Goal: Task Accomplishment & Management: Manage account settings

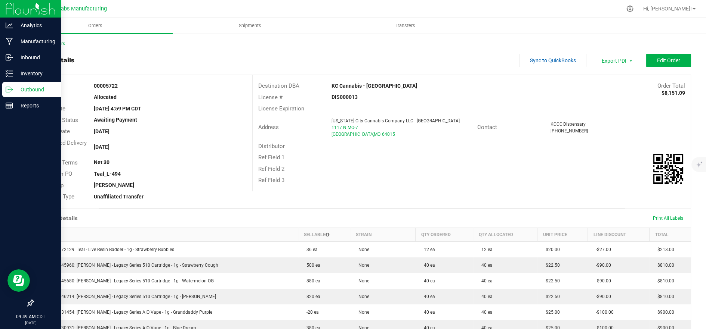
click at [15, 90] on p "Outbound" at bounding box center [35, 89] width 45 height 9
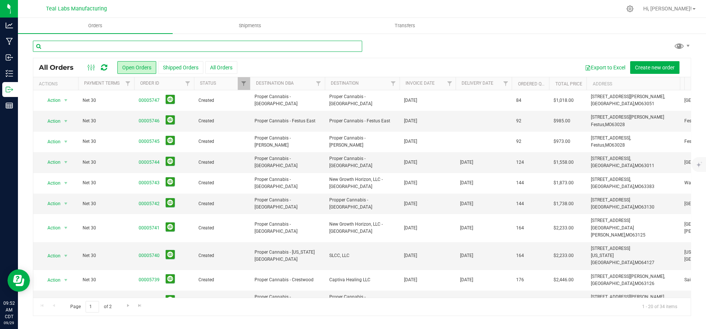
click at [170, 44] on input "text" at bounding box center [197, 46] width 329 height 11
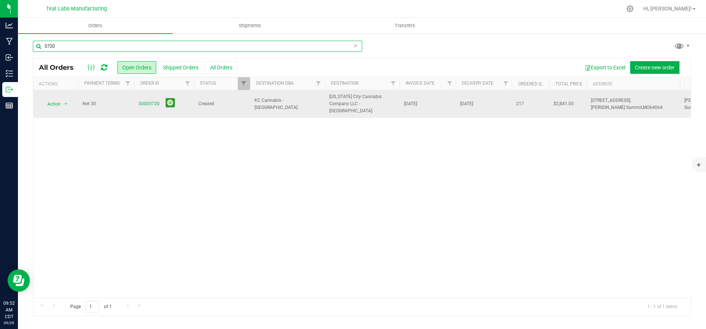
type input "5720"
click at [244, 109] on td "Created" at bounding box center [222, 104] width 56 height 28
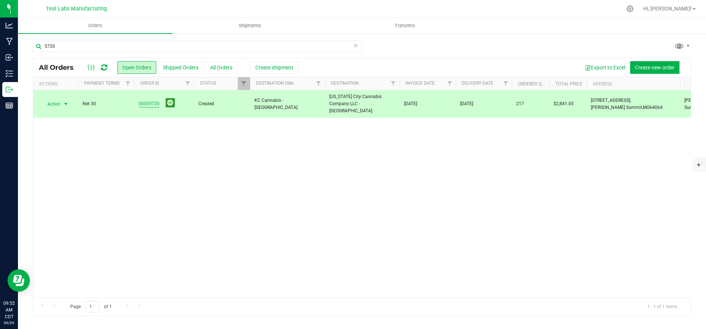
click at [145, 102] on link "00005720" at bounding box center [149, 103] width 21 height 7
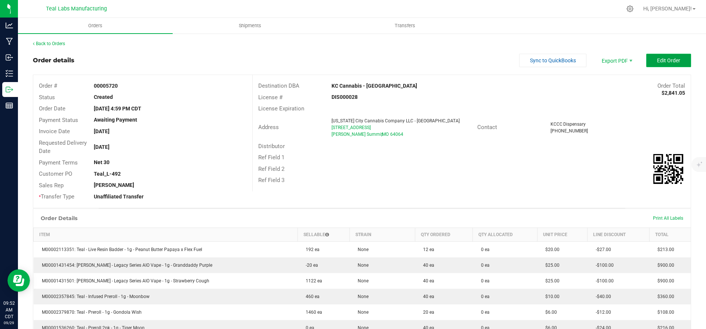
click at [667, 61] on span "Edit Order" at bounding box center [668, 61] width 23 height 6
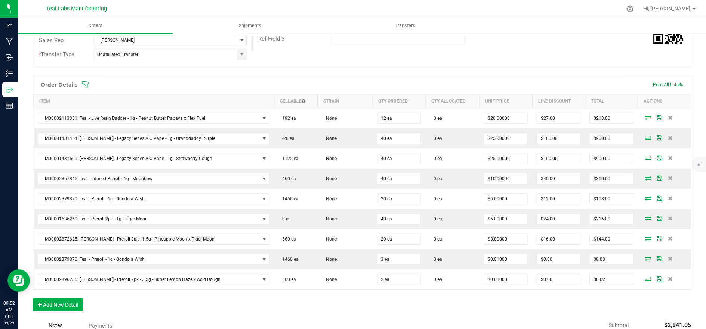
scroll to position [166, 0]
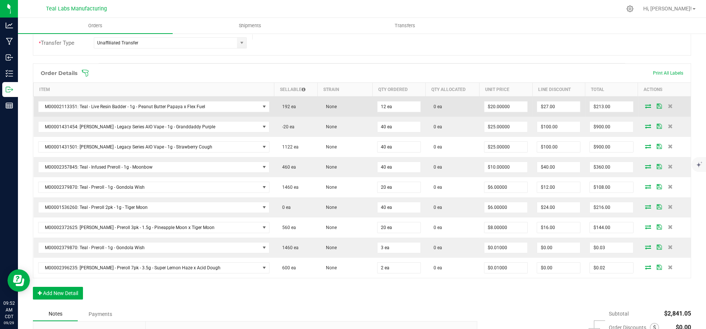
click at [645, 107] on icon at bounding box center [648, 106] width 6 height 4
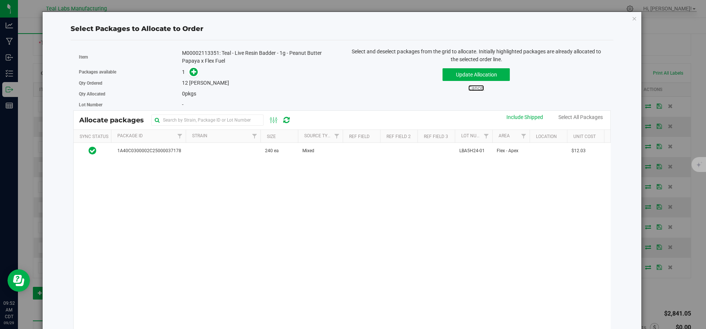
drag, startPoint x: 472, startPoint y: 89, endPoint x: 489, endPoint y: 92, distance: 17.2
click at [472, 89] on link "Cancel" at bounding box center [476, 88] width 16 height 6
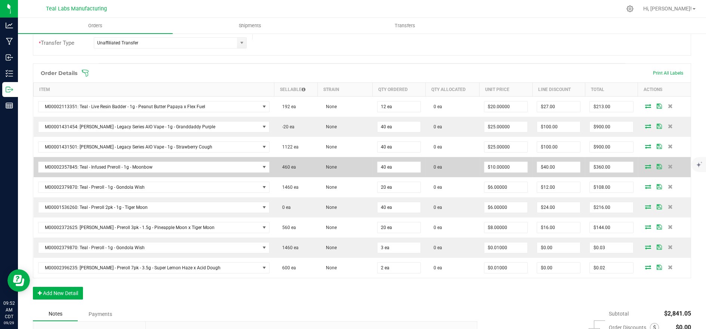
click at [645, 164] on icon at bounding box center [648, 166] width 6 height 4
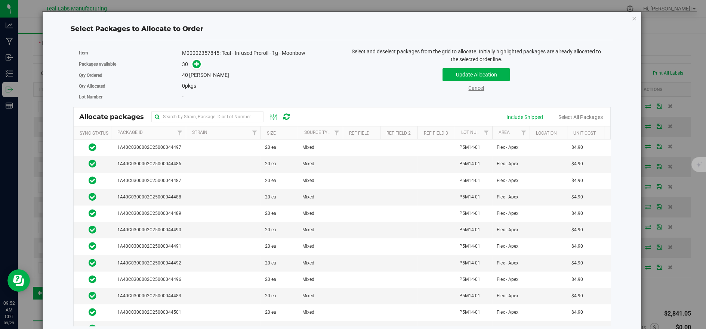
click at [469, 86] on link "Cancel" at bounding box center [476, 88] width 16 height 6
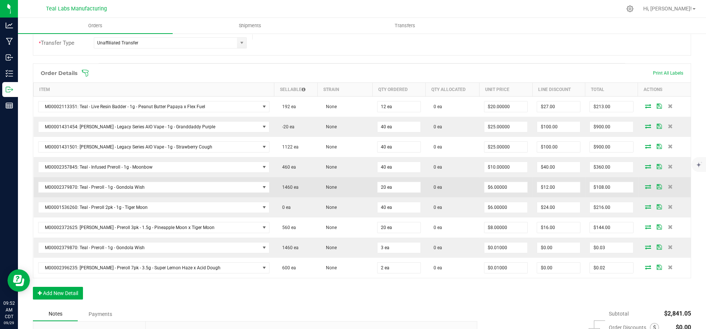
click at [645, 185] on icon at bounding box center [648, 187] width 6 height 4
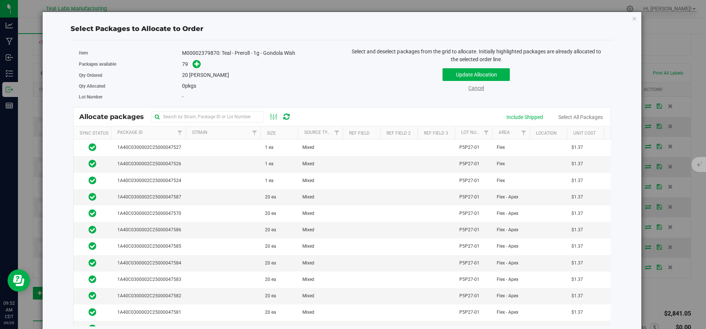
click at [473, 87] on link "Cancel" at bounding box center [476, 88] width 16 height 6
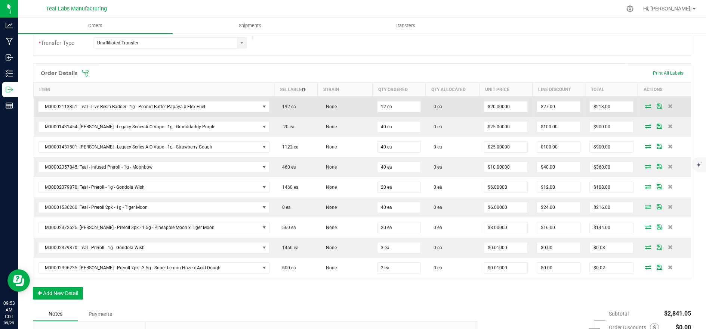
click at [645, 106] on icon at bounding box center [648, 106] width 6 height 4
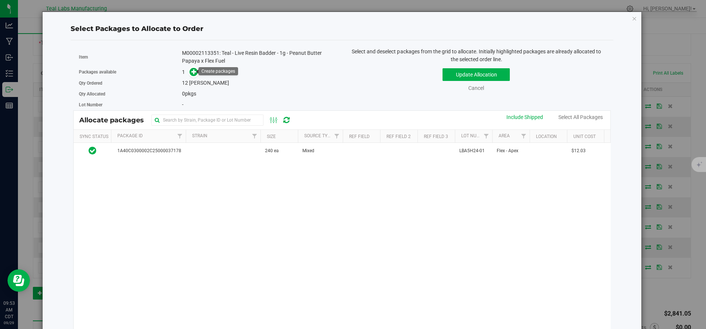
drag, startPoint x: 193, startPoint y: 72, endPoint x: 215, endPoint y: 81, distance: 23.9
click at [193, 72] on icon at bounding box center [193, 71] width 5 height 5
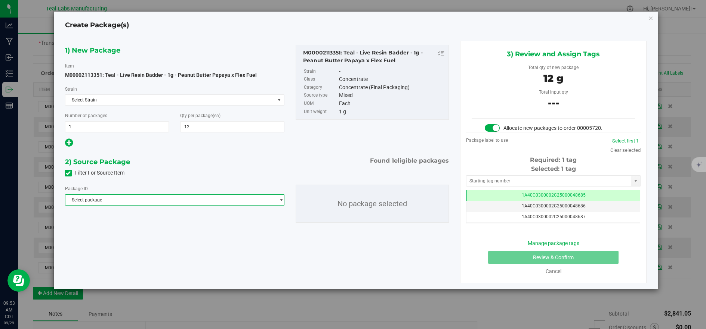
click at [210, 198] on span "Select package" at bounding box center [169, 200] width 209 height 10
click at [210, 231] on span "( M00002113351: Teal - Live Resin Badder - 1g - Peanut Butter Papaya x Flex Fue…" at bounding box center [217, 230] width 165 height 5
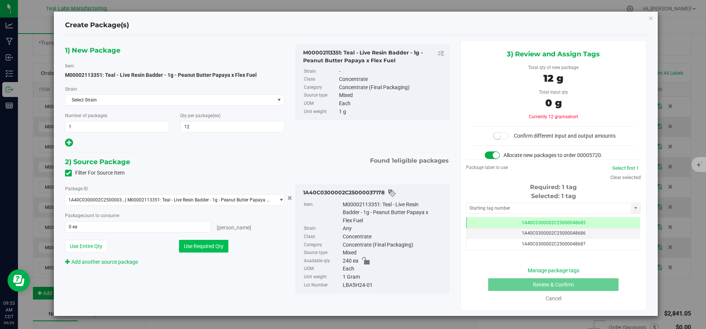
click at [207, 245] on button "Use Required Qty" at bounding box center [203, 246] width 49 height 13
type input "12 ea"
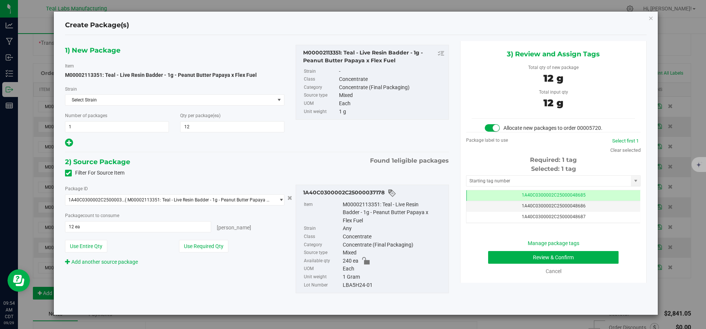
click at [518, 265] on div "Manage package tags Review & Confirm Cancel" at bounding box center [552, 258] width 163 height 36
click at [510, 253] on button "Review & Confirm" at bounding box center [553, 257] width 130 height 13
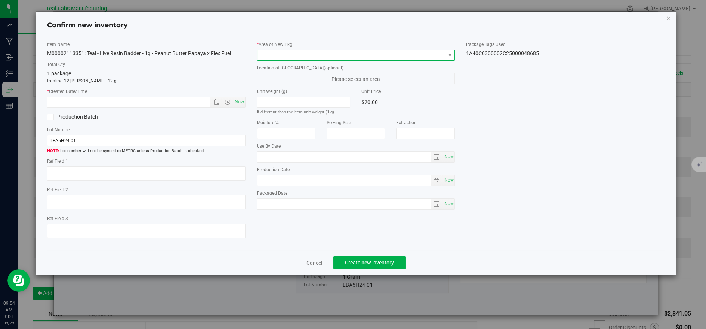
click at [275, 53] on span at bounding box center [351, 55] width 188 height 10
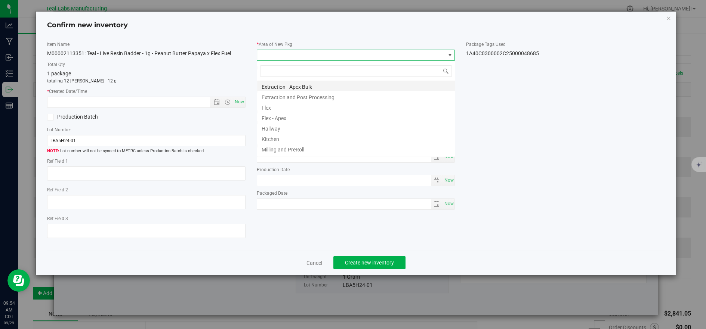
scroll to position [11, 198]
click at [269, 108] on li "Flex" at bounding box center [356, 107] width 198 height 10
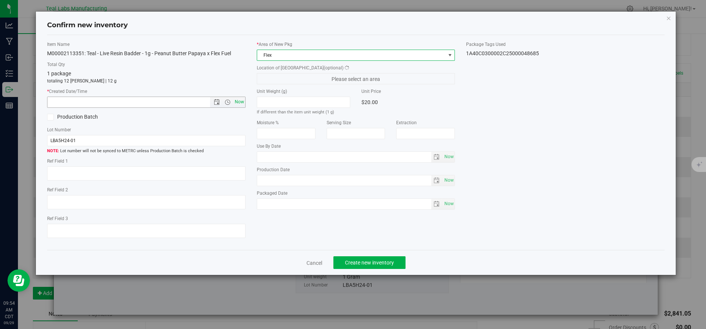
click at [241, 100] on span "Now" at bounding box center [239, 102] width 13 height 11
type input "[DATE] 9:54 AM"
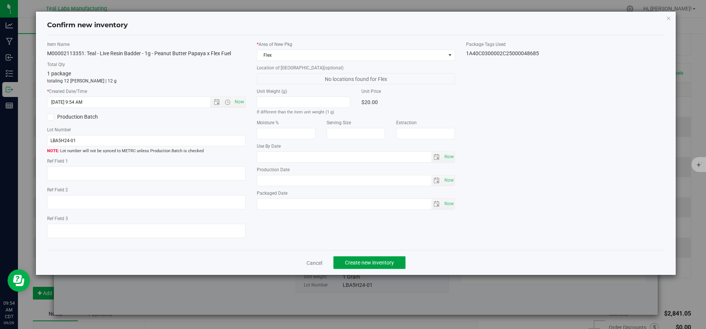
click at [376, 261] on button "Create new inventory" at bounding box center [369, 263] width 72 height 13
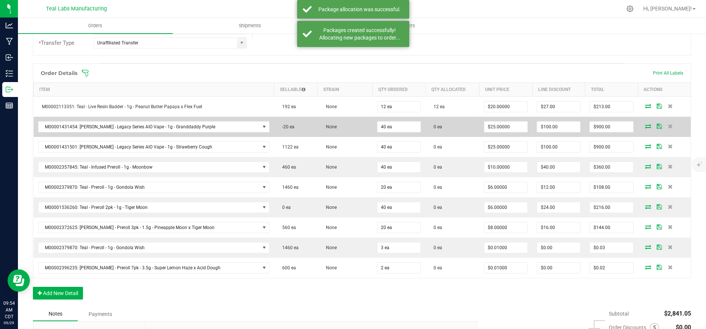
click at [645, 125] on icon at bounding box center [648, 126] width 6 height 4
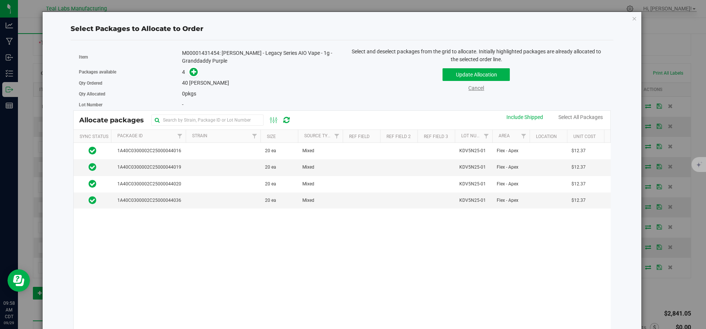
click at [468, 88] on link "Cancel" at bounding box center [476, 88] width 16 height 6
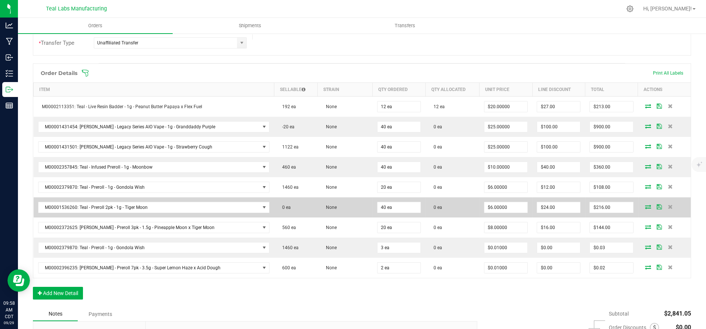
click at [645, 205] on icon at bounding box center [648, 207] width 6 height 4
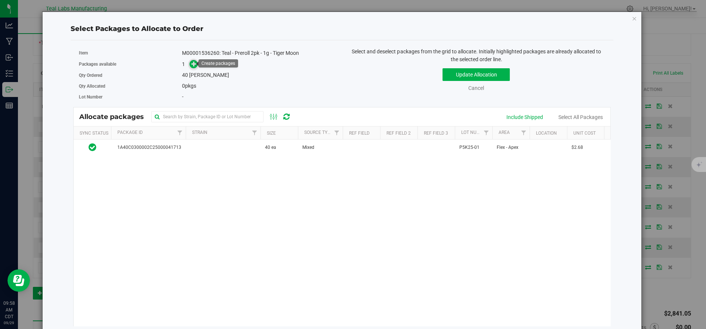
click at [195, 64] on icon at bounding box center [193, 63] width 5 height 5
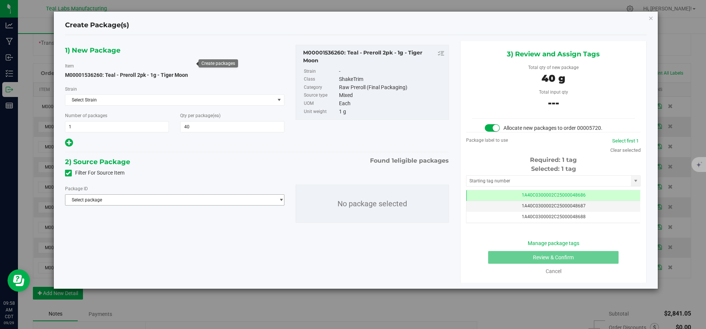
click at [208, 202] on span "Select package" at bounding box center [169, 200] width 209 height 10
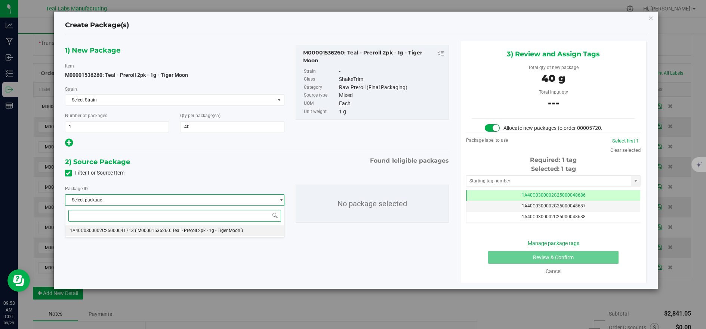
click at [208, 233] on li "1A40C0300002C25000041713 ( M00001536260: Teal - Preroll 2pk - 1g - Tiger Moon )" at bounding box center [174, 231] width 219 height 10
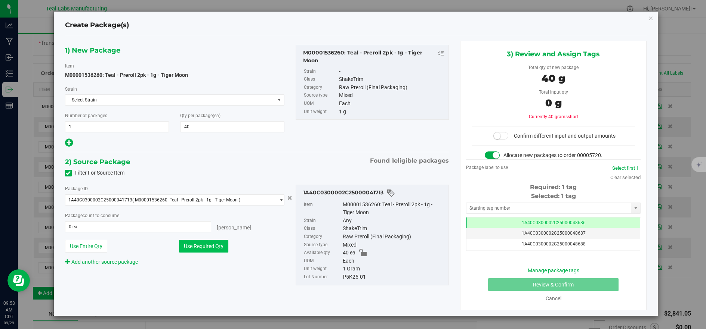
click at [205, 245] on button "Use Required Qty" at bounding box center [203, 246] width 49 height 13
type input "40 ea"
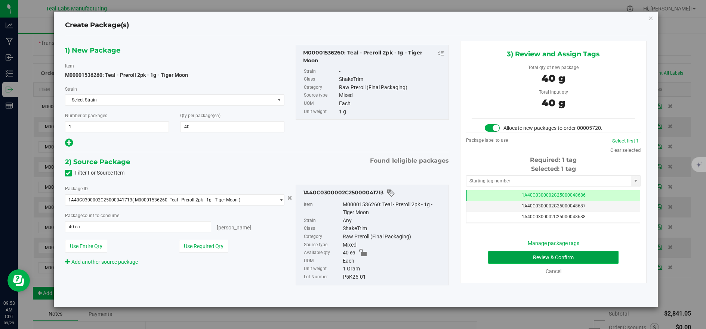
click at [507, 261] on button "Review & Confirm" at bounding box center [553, 257] width 130 height 13
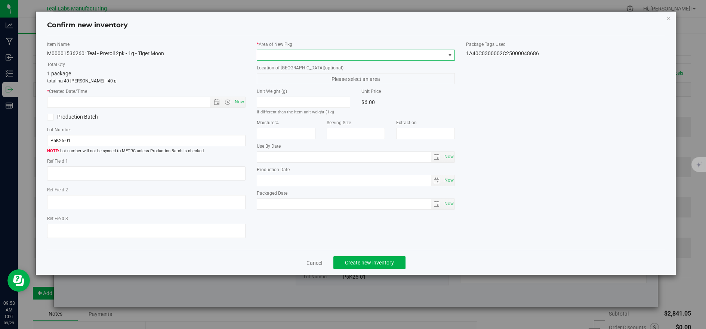
click at [273, 56] on span at bounding box center [351, 55] width 188 height 10
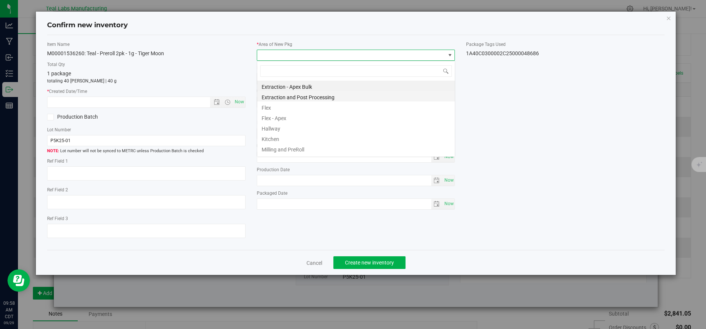
scroll to position [11, 198]
click at [266, 106] on li "Flex" at bounding box center [356, 107] width 198 height 10
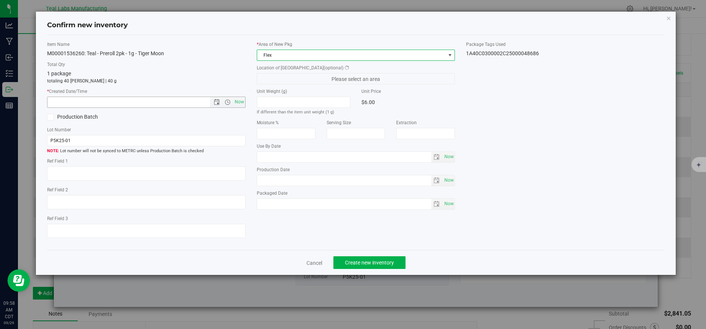
click at [235, 101] on span "Now" at bounding box center [239, 102] width 13 height 11
type input "[DATE] 9:58 AM"
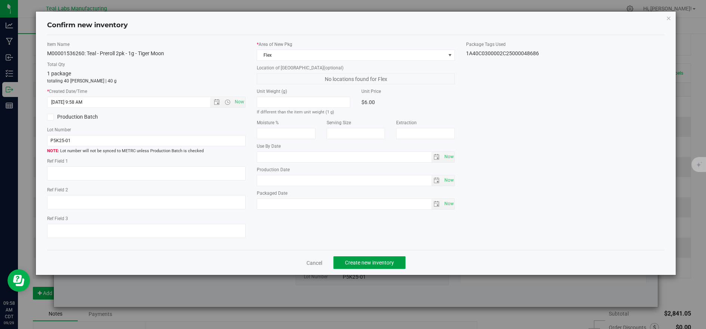
click at [350, 265] on span "Create new inventory" at bounding box center [369, 263] width 49 height 6
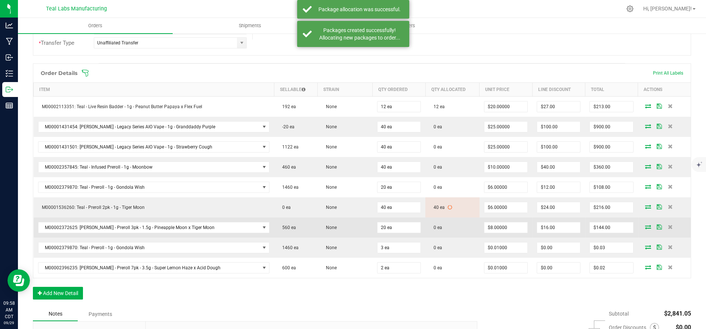
click at [645, 225] on icon at bounding box center [648, 227] width 6 height 4
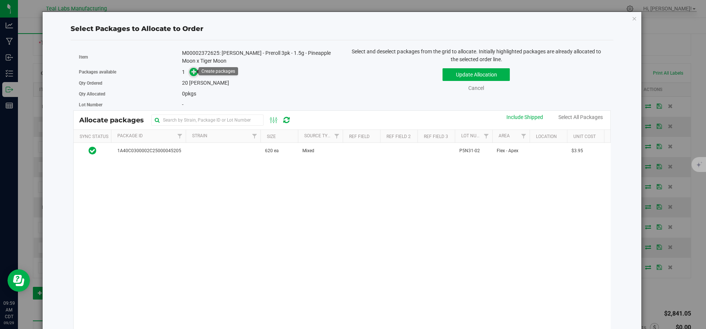
click at [194, 69] on icon at bounding box center [193, 71] width 5 height 5
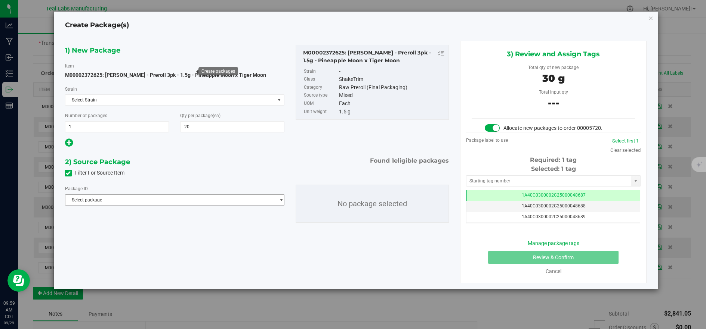
click at [230, 201] on span "Select package" at bounding box center [169, 200] width 209 height 10
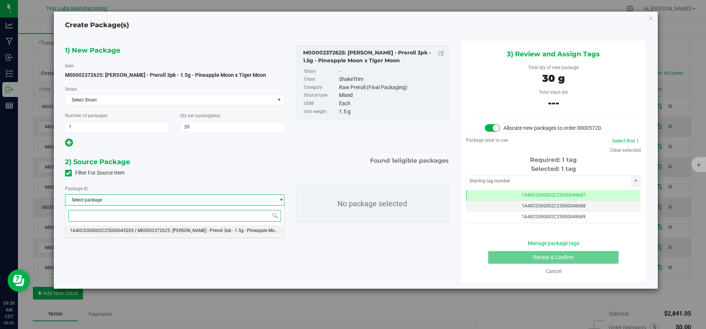
click at [225, 232] on span "( M00002372625: [PERSON_NAME] - Preroll 3pk - 1.5g - Pineapple Moon x Tiger Moo…" at bounding box center [222, 230] width 175 height 5
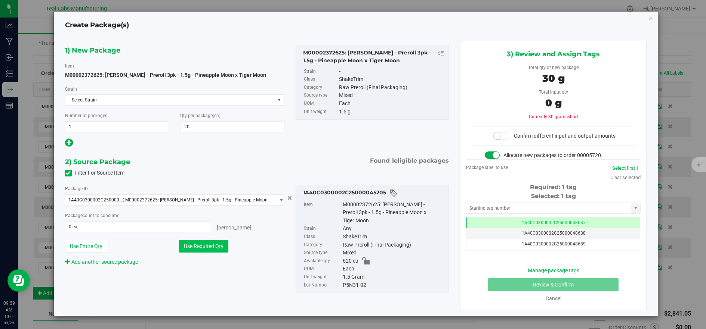
click at [218, 250] on button "Use Required Qty" at bounding box center [203, 246] width 49 height 13
type input "20 ea"
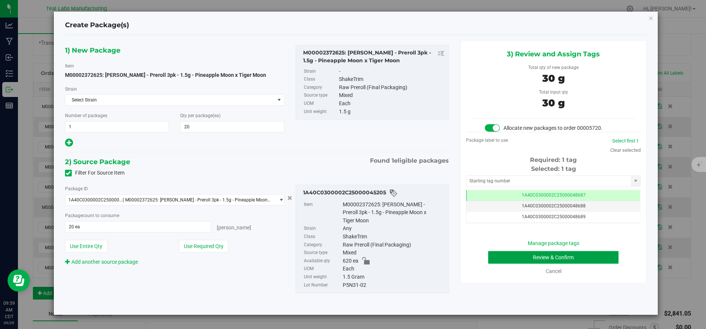
click at [536, 260] on button "Review & Confirm" at bounding box center [553, 257] width 130 height 13
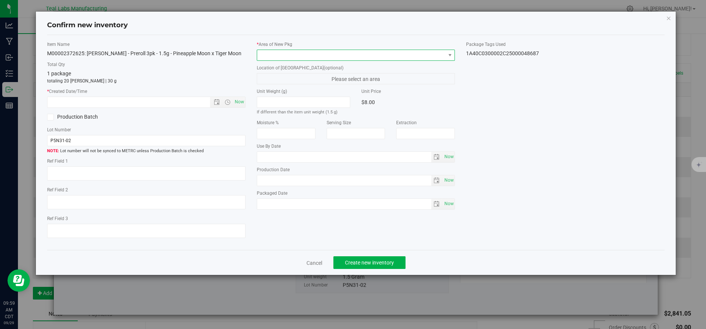
click at [267, 59] on span at bounding box center [351, 55] width 188 height 10
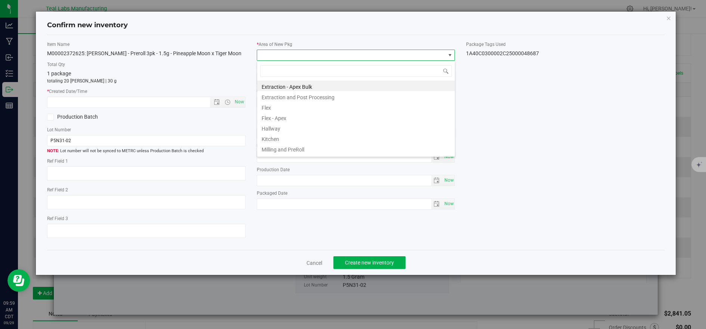
drag, startPoint x: 264, startPoint y: 105, endPoint x: 314, endPoint y: 196, distance: 104.0
click at [263, 105] on li "Flex" at bounding box center [356, 107] width 198 height 10
click at [237, 98] on span "Now" at bounding box center [239, 102] width 13 height 11
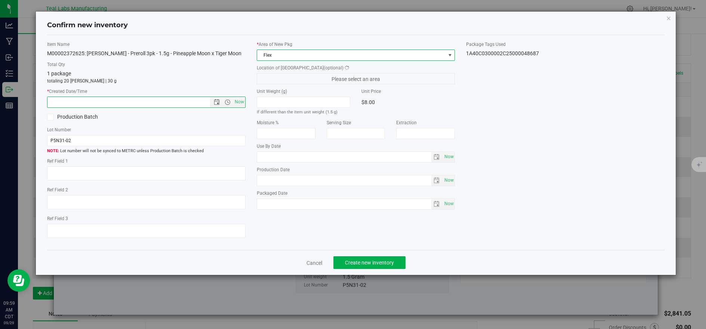
type input "[DATE] 9:59 AM"
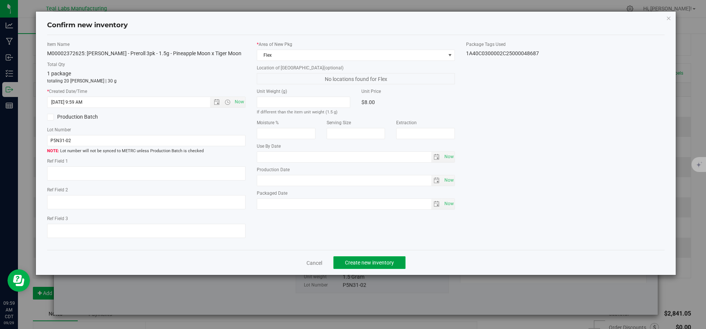
click at [348, 261] on span "Create new inventory" at bounding box center [369, 263] width 49 height 6
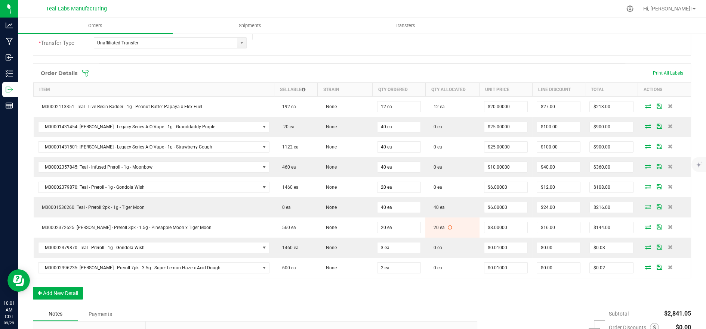
click at [450, 71] on span at bounding box center [410, 72] width 658 height 7
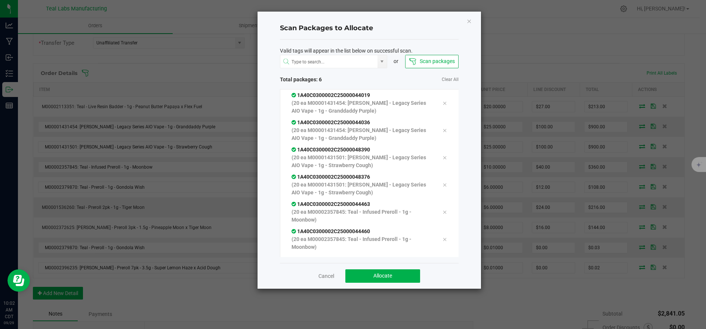
scroll to position [15, 0]
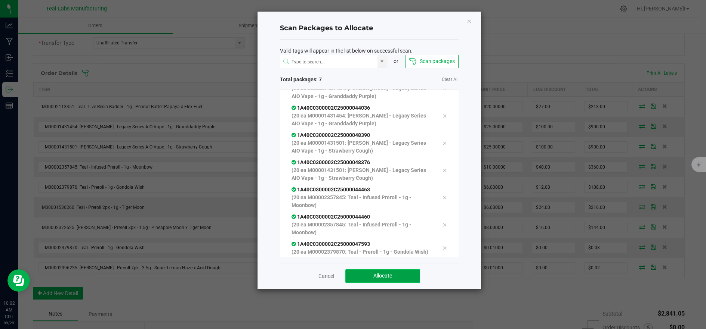
click at [386, 276] on span "Allocate" at bounding box center [382, 276] width 19 height 6
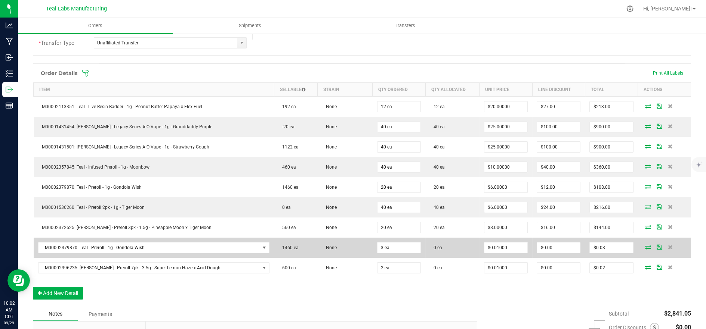
click at [645, 245] on icon at bounding box center [648, 247] width 6 height 4
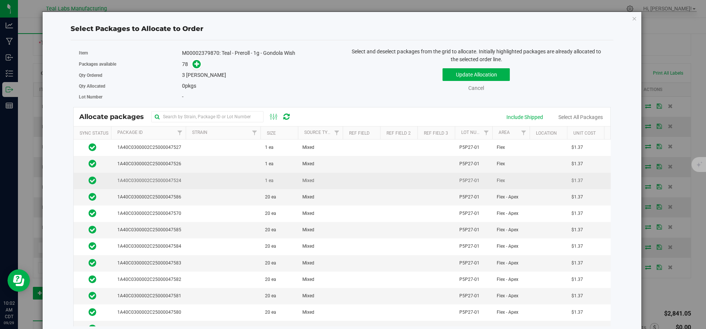
click at [183, 183] on td "1A40C0300002C25000047524" at bounding box center [148, 181] width 75 height 16
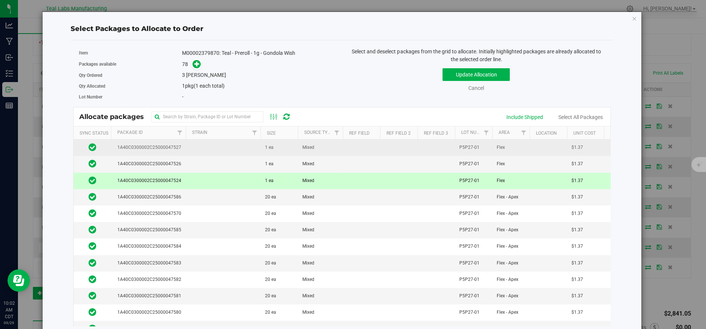
drag, startPoint x: 188, startPoint y: 164, endPoint x: 201, endPoint y: 154, distance: 16.1
click at [189, 163] on td at bounding box center [223, 164] width 75 height 16
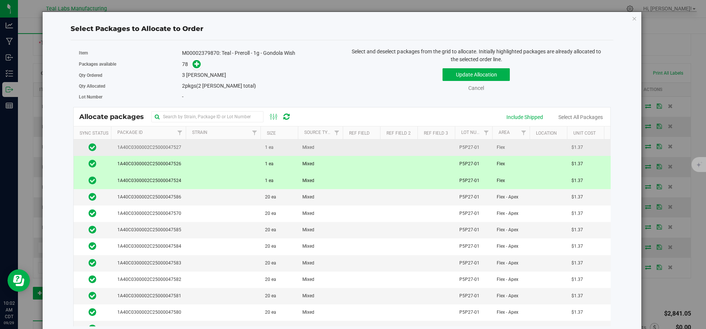
click at [209, 147] on td at bounding box center [223, 148] width 75 height 16
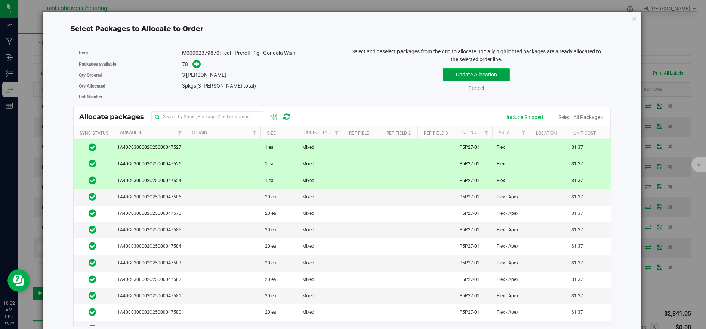
click at [494, 74] on button "Update Allocation" at bounding box center [475, 74] width 67 height 13
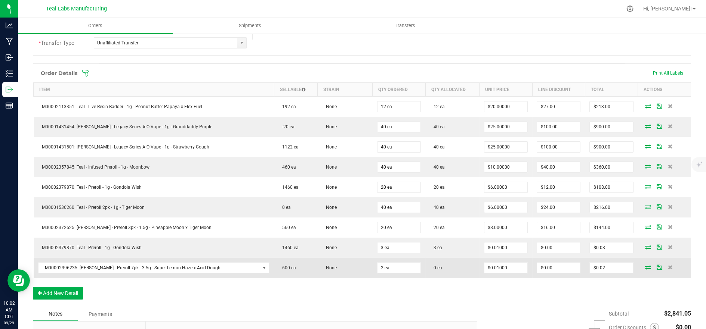
click at [645, 267] on icon at bounding box center [648, 267] width 6 height 4
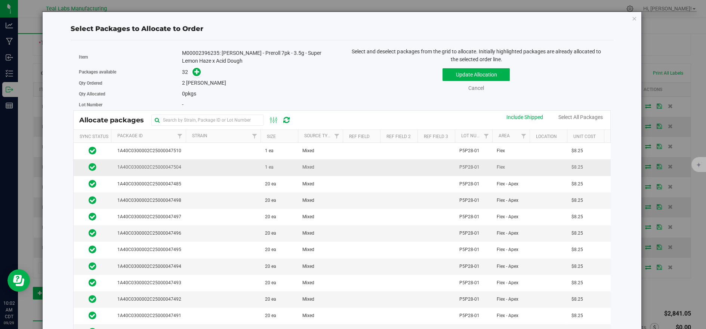
click at [194, 168] on td at bounding box center [223, 167] width 75 height 16
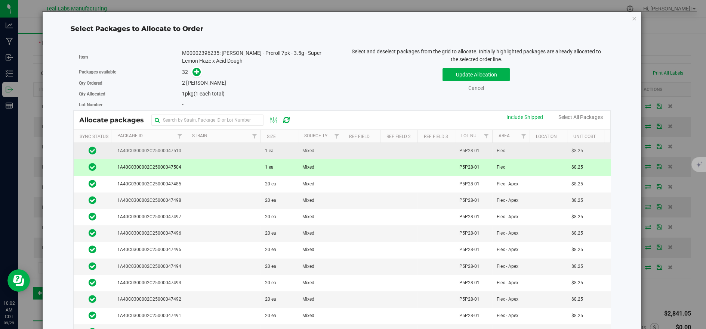
click at [200, 154] on td at bounding box center [223, 151] width 75 height 16
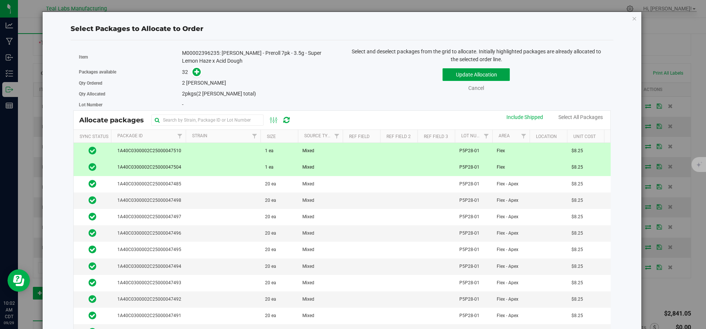
click at [467, 77] on button "Update Allocation" at bounding box center [475, 74] width 67 height 13
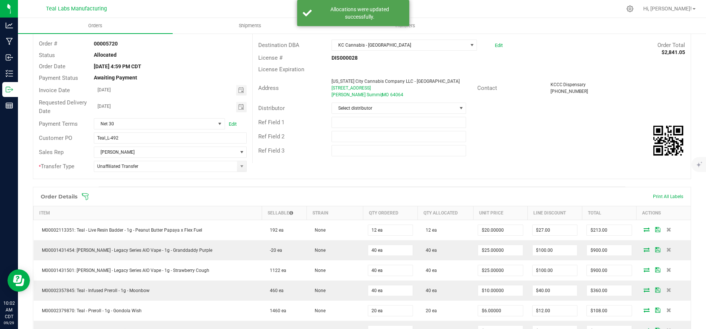
scroll to position [0, 0]
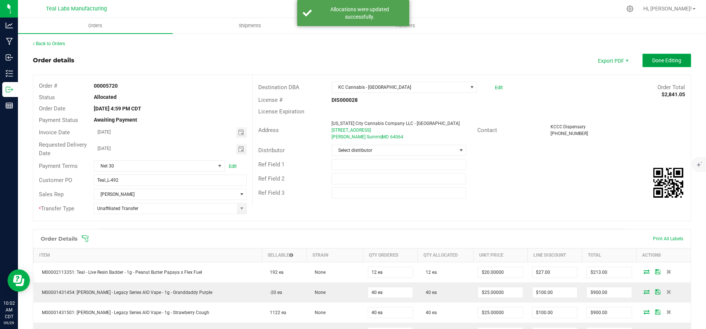
click at [648, 63] on button "Done Editing" at bounding box center [666, 60] width 49 height 13
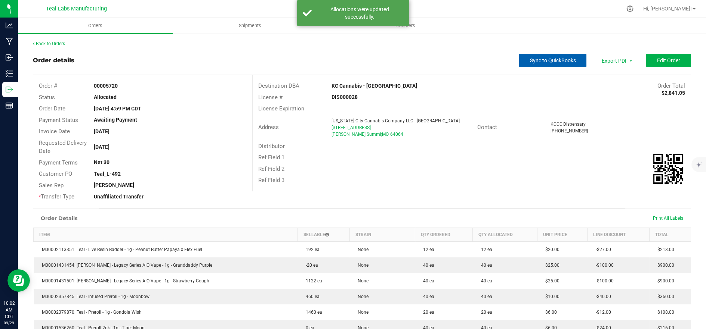
click at [550, 58] on span "Sync to QuickBooks" at bounding box center [553, 61] width 46 height 6
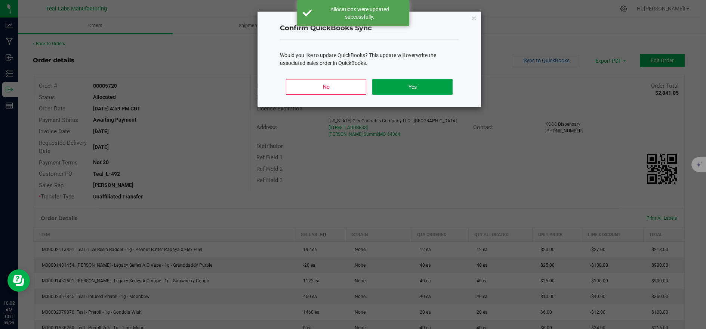
drag, startPoint x: 449, startPoint y: 86, endPoint x: 559, endPoint y: 74, distance: 110.4
click at [450, 86] on button "Yes" at bounding box center [412, 87] width 80 height 16
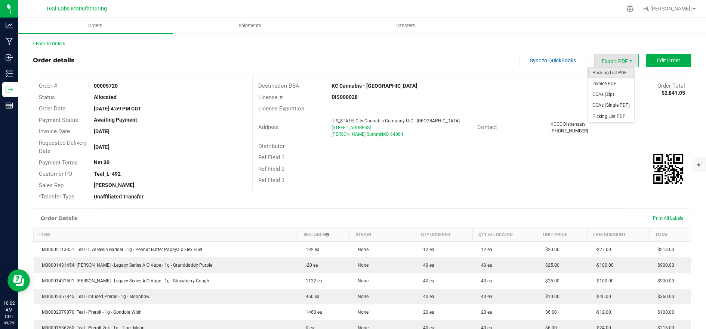
click at [596, 75] on span "Packing List PDF" at bounding box center [611, 73] width 46 height 11
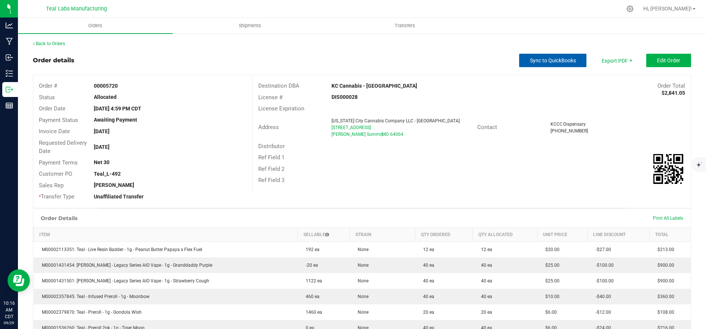
click at [545, 66] on button "Sync to QuickBooks" at bounding box center [552, 60] width 67 height 13
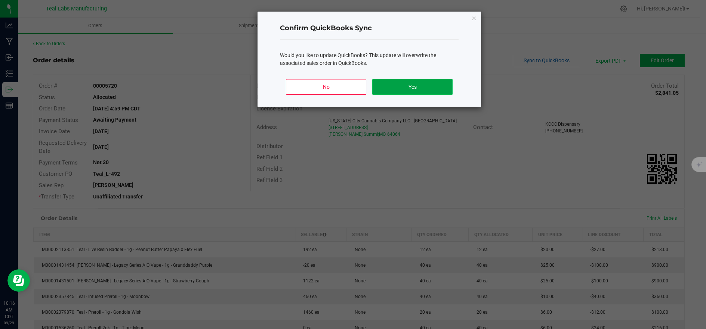
click at [425, 84] on button "Yes" at bounding box center [412, 87] width 80 height 16
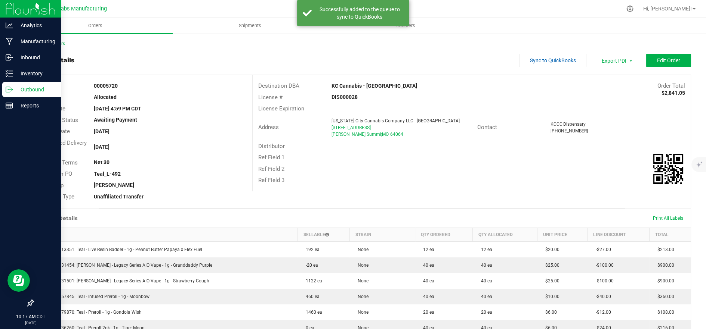
click at [21, 92] on p "Outbound" at bounding box center [35, 89] width 45 height 9
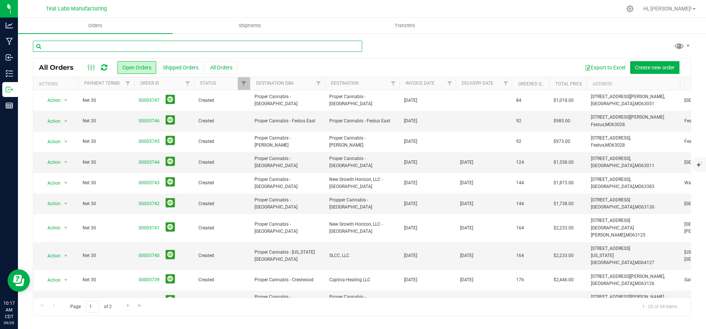
click at [174, 46] on input "text" at bounding box center [197, 46] width 329 height 11
click at [133, 45] on input "text" at bounding box center [197, 46] width 329 height 11
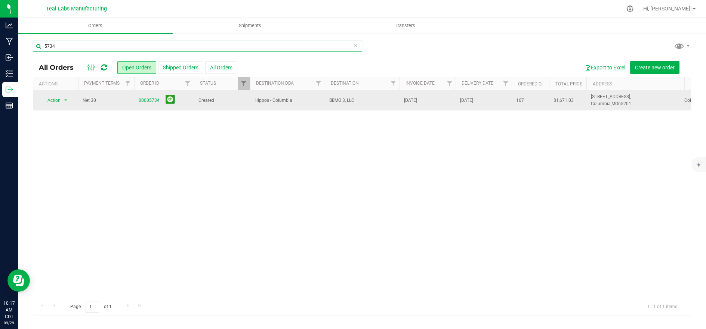
type input "5734"
click at [145, 102] on link "00005734" at bounding box center [149, 100] width 21 height 7
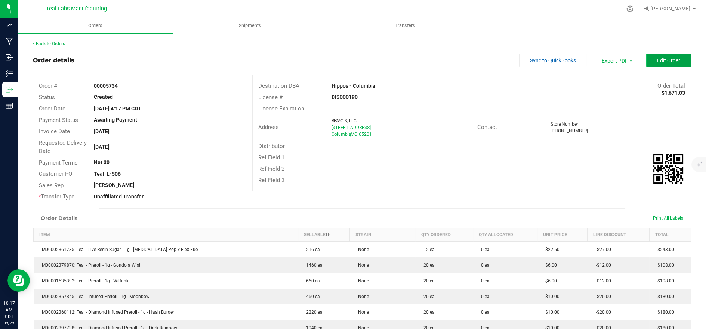
click at [659, 59] on button "Edit Order" at bounding box center [668, 60] width 45 height 13
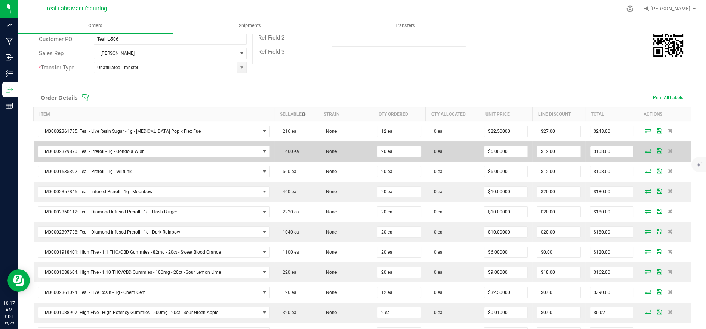
scroll to position [166, 0]
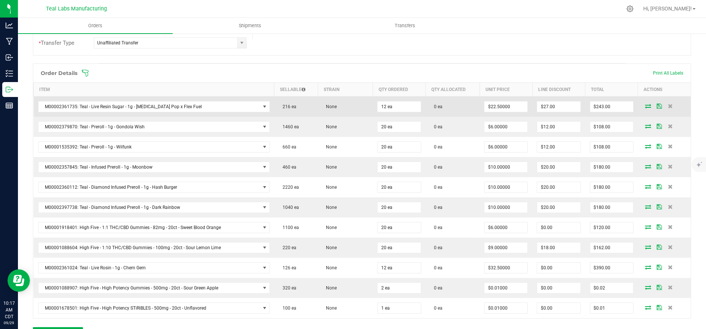
click at [645, 104] on icon at bounding box center [648, 106] width 6 height 4
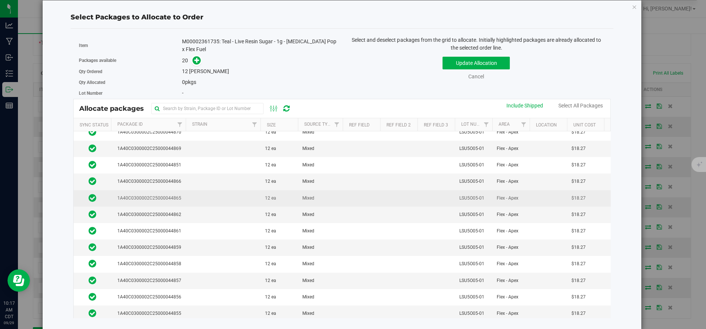
scroll to position [0, 0]
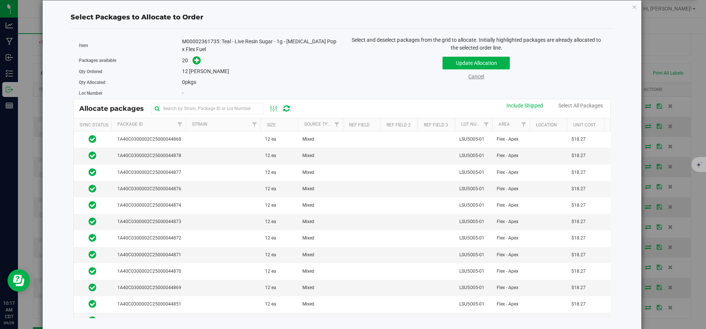
click at [473, 79] on link "Cancel" at bounding box center [476, 77] width 16 height 6
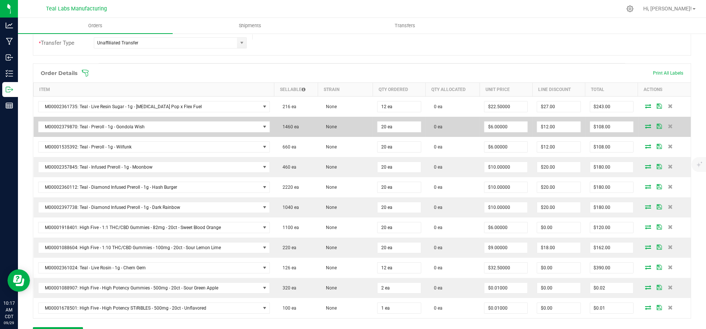
click at [645, 124] on icon at bounding box center [648, 126] width 6 height 4
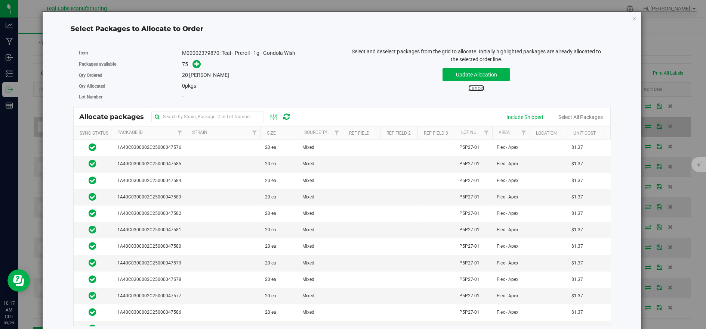
drag, startPoint x: 473, startPoint y: 86, endPoint x: 603, endPoint y: 129, distance: 137.0
click at [474, 87] on link "Cancel" at bounding box center [476, 88] width 16 height 6
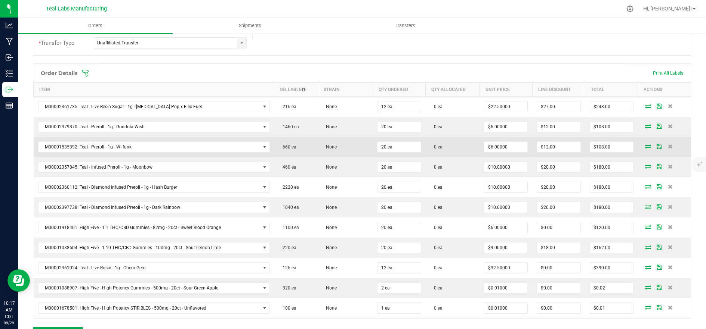
click at [645, 145] on icon at bounding box center [648, 146] width 6 height 4
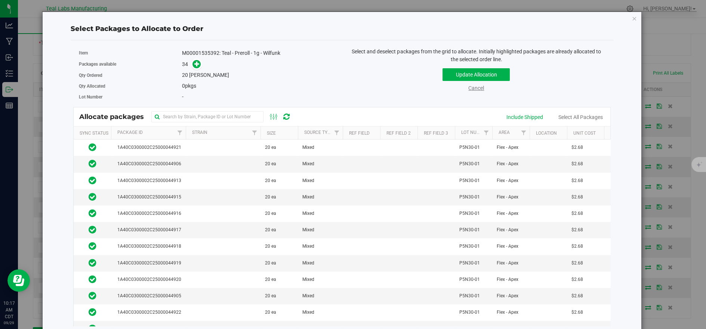
click at [474, 90] on link "Cancel" at bounding box center [476, 88] width 16 height 6
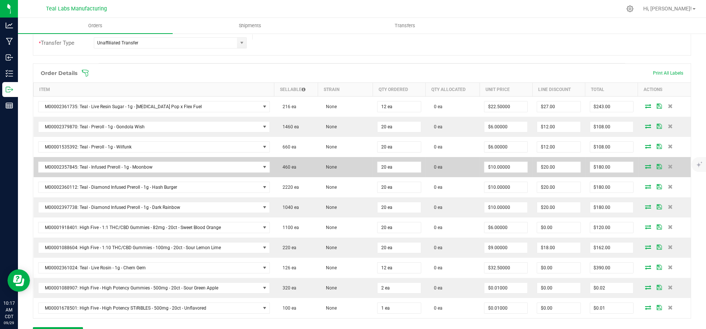
click at [645, 167] on icon at bounding box center [648, 166] width 6 height 4
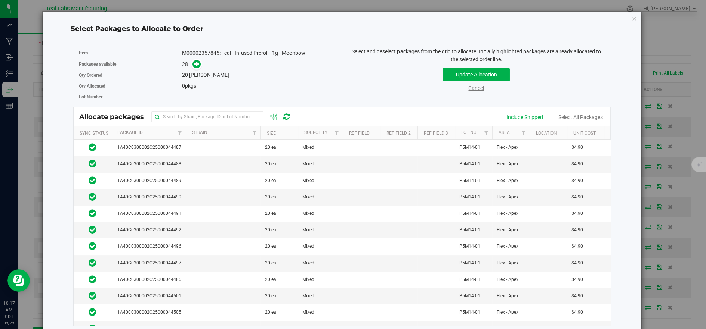
click at [468, 90] on link "Cancel" at bounding box center [476, 88] width 16 height 6
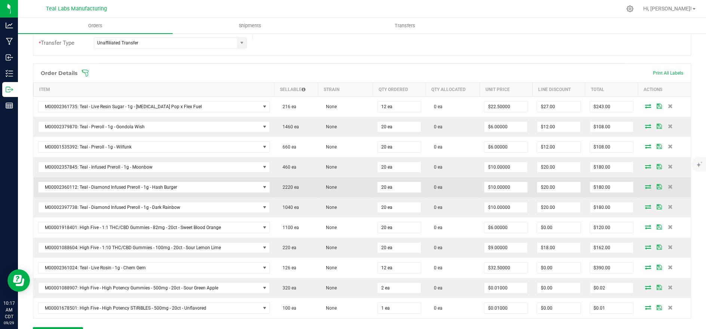
click at [645, 186] on icon at bounding box center [648, 187] width 6 height 4
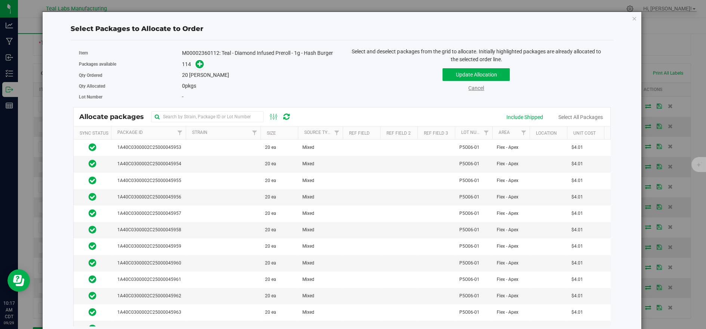
click at [468, 88] on link "Cancel" at bounding box center [476, 88] width 16 height 6
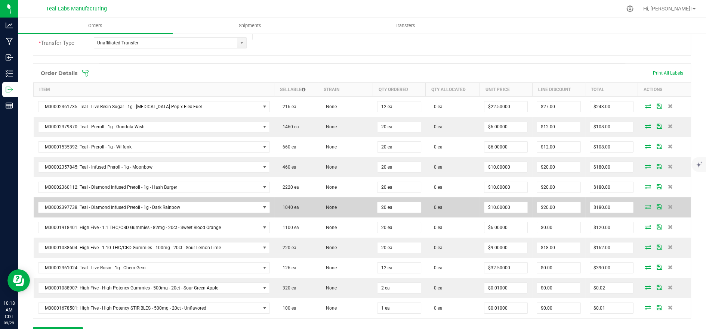
click at [645, 205] on icon at bounding box center [648, 207] width 6 height 4
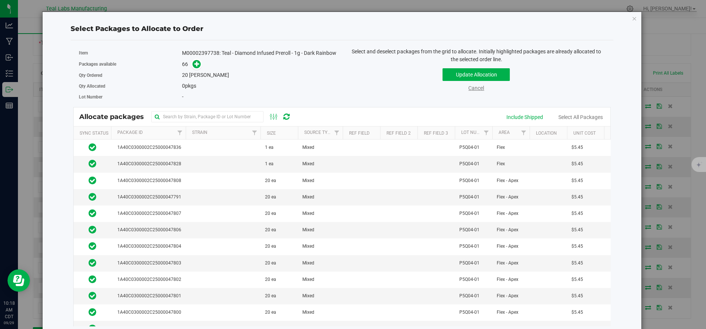
click at [474, 88] on link "Cancel" at bounding box center [476, 88] width 16 height 6
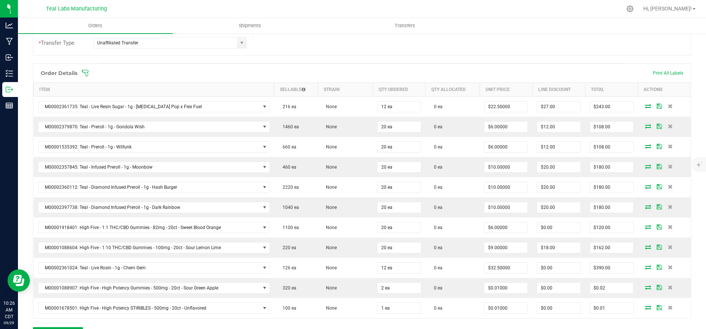
drag, startPoint x: 455, startPoint y: 43, endPoint x: 412, endPoint y: 50, distance: 43.5
click at [152, 72] on span at bounding box center [410, 72] width 658 height 7
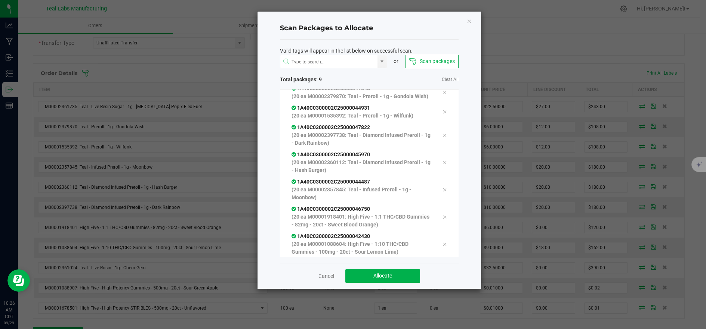
scroll to position [61, 0]
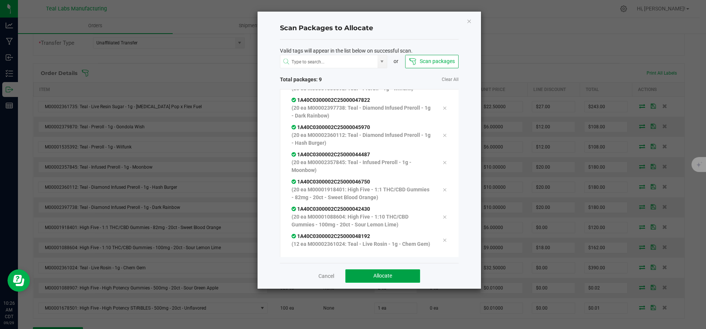
click at [395, 272] on button "Allocate" at bounding box center [382, 276] width 75 height 13
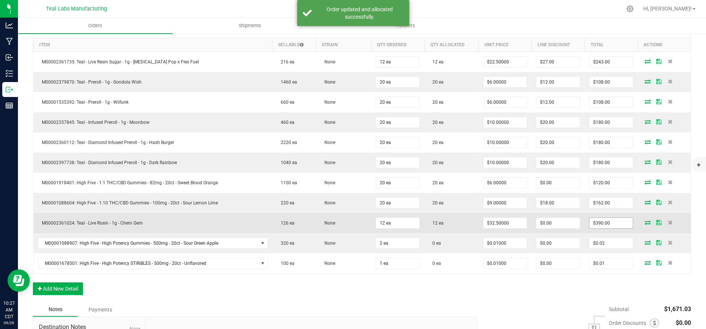
scroll to position [249, 0]
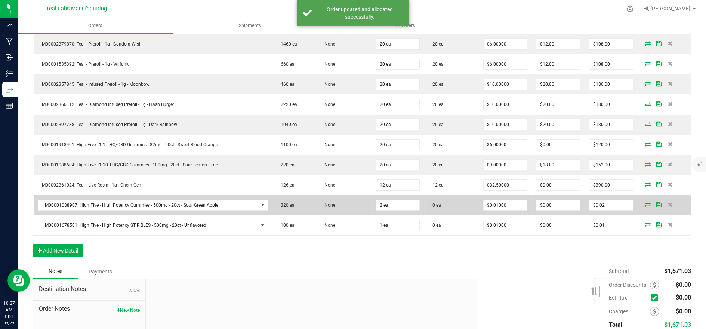
click at [644, 204] on icon at bounding box center [647, 204] width 6 height 4
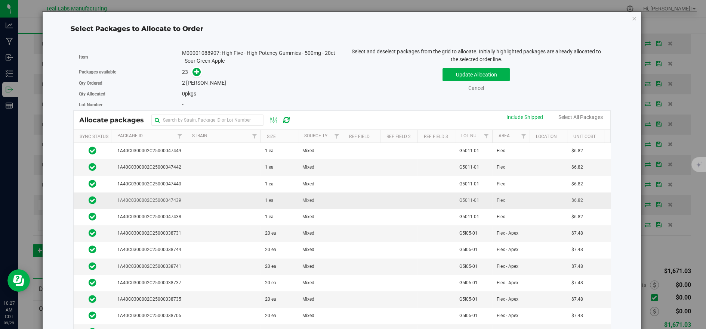
drag, startPoint x: 210, startPoint y: 214, endPoint x: 205, endPoint y: 204, distance: 11.4
click at [209, 214] on td at bounding box center [223, 217] width 75 height 16
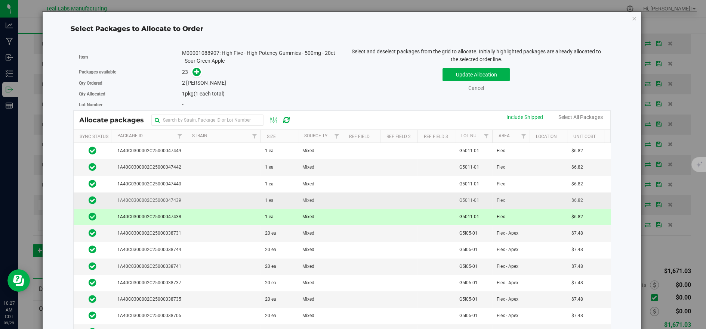
drag, startPoint x: 205, startPoint y: 202, endPoint x: 232, endPoint y: 193, distance: 28.7
click at [205, 202] on td at bounding box center [223, 201] width 75 height 16
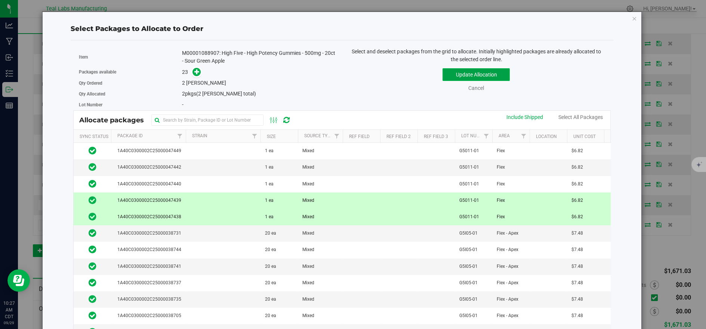
click at [461, 72] on button "Update Allocation" at bounding box center [475, 74] width 67 height 13
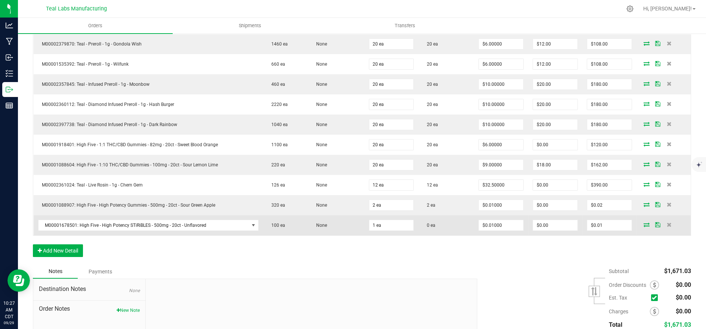
click at [643, 223] on icon at bounding box center [646, 225] width 6 height 4
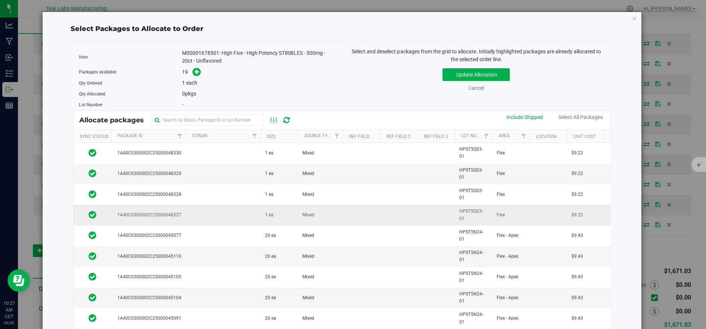
click at [197, 205] on td at bounding box center [223, 215] width 75 height 21
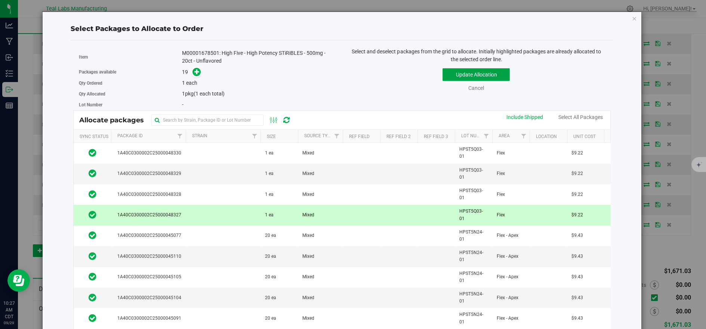
click at [454, 71] on button "Update Allocation" at bounding box center [475, 74] width 67 height 13
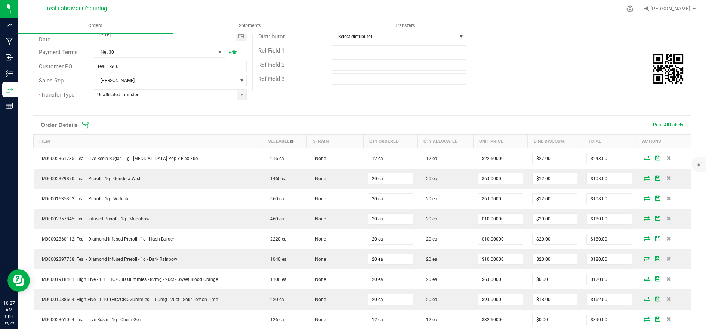
scroll to position [0, 0]
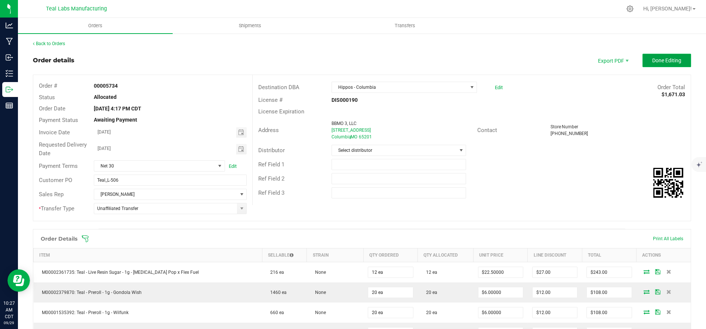
click at [657, 61] on span "Done Editing" at bounding box center [666, 61] width 29 height 6
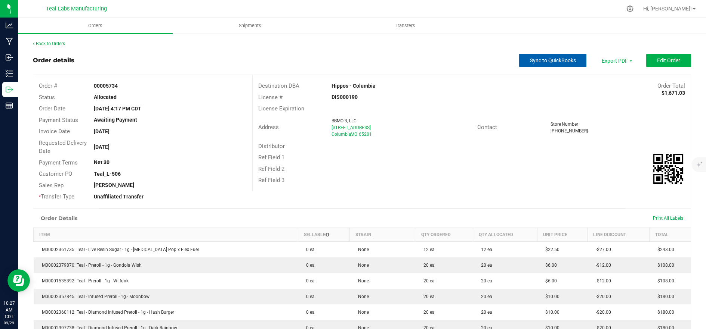
click at [533, 63] on span "Sync to QuickBooks" at bounding box center [553, 61] width 46 height 6
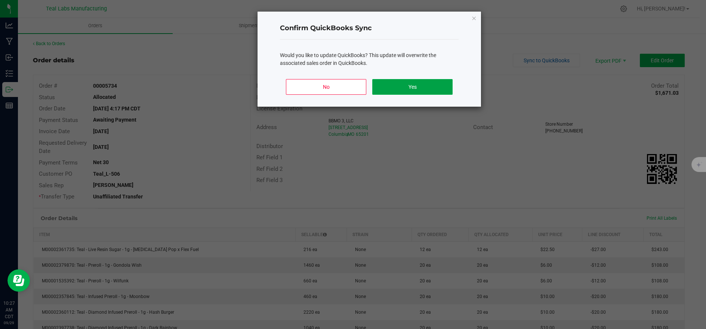
click at [401, 87] on button "Yes" at bounding box center [412, 87] width 80 height 16
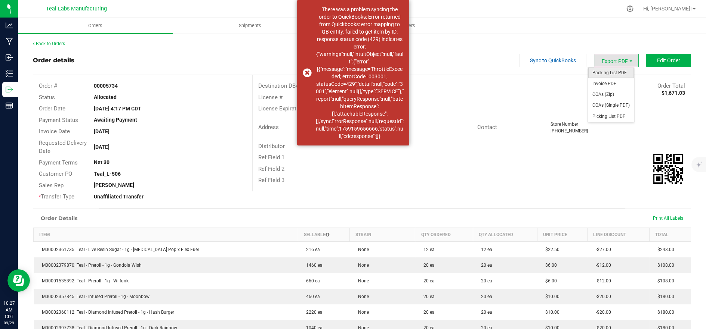
click at [607, 73] on span "Packing List PDF" at bounding box center [611, 73] width 46 height 11
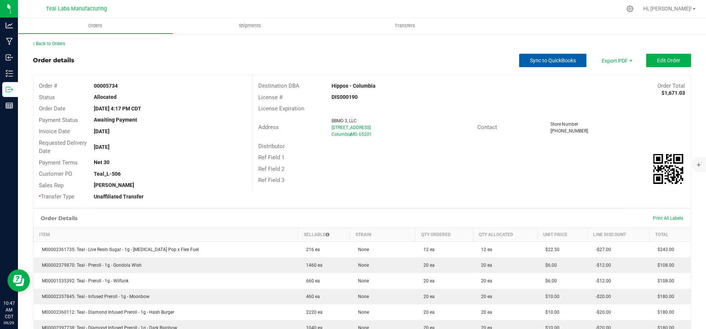
click at [536, 61] on span "Sync to QuickBooks" at bounding box center [553, 61] width 46 height 6
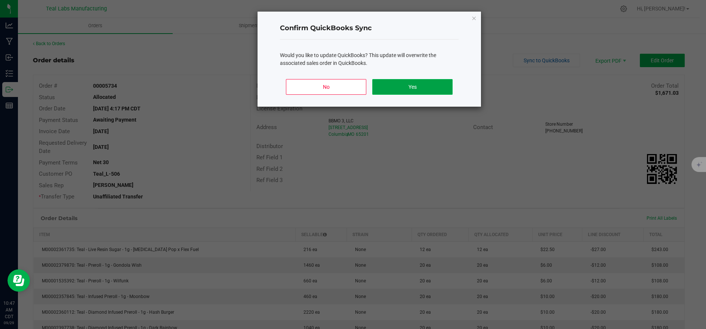
click at [435, 91] on button "Yes" at bounding box center [412, 87] width 80 height 16
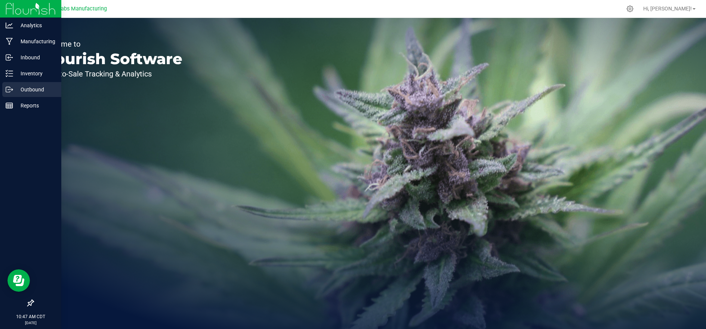
click at [27, 84] on div "Outbound" at bounding box center [31, 89] width 59 height 15
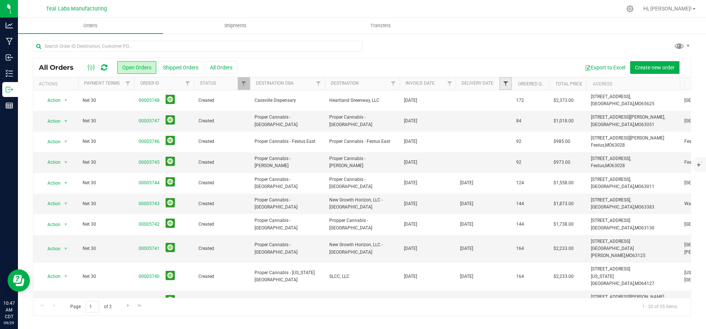
click at [505, 82] on span "Filter" at bounding box center [505, 84] width 6 height 6
click at [576, 130] on span "select" at bounding box center [574, 129] width 6 height 6
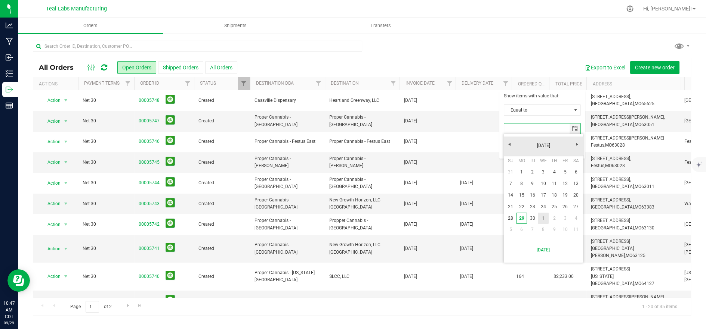
click at [544, 218] on link "1" at bounding box center [542, 219] width 11 height 12
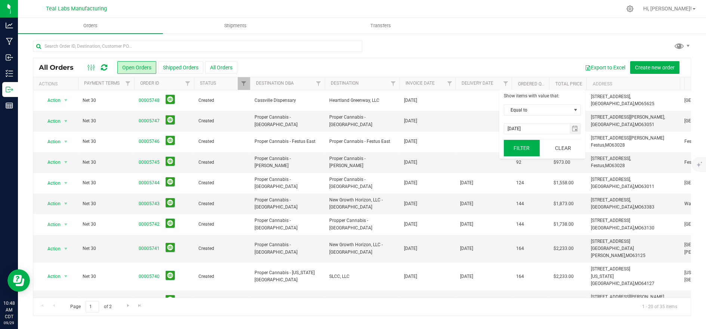
click at [523, 152] on button "Filter" at bounding box center [521, 148] width 36 height 16
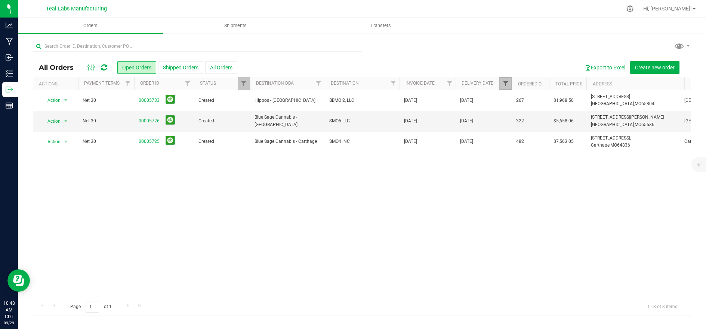
click at [503, 83] on span "Filter" at bounding box center [505, 84] width 6 height 6
click at [575, 128] on span "select" at bounding box center [574, 129] width 6 height 6
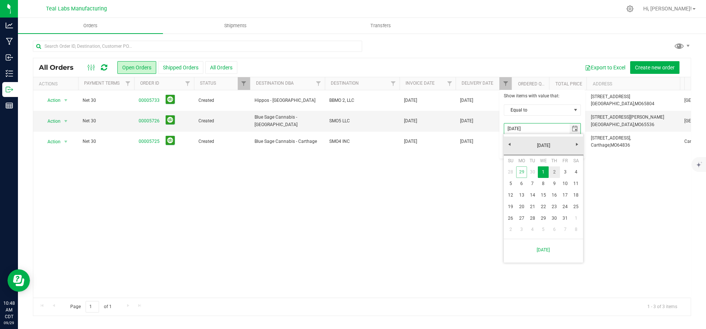
click at [554, 172] on link "2" at bounding box center [553, 173] width 11 height 12
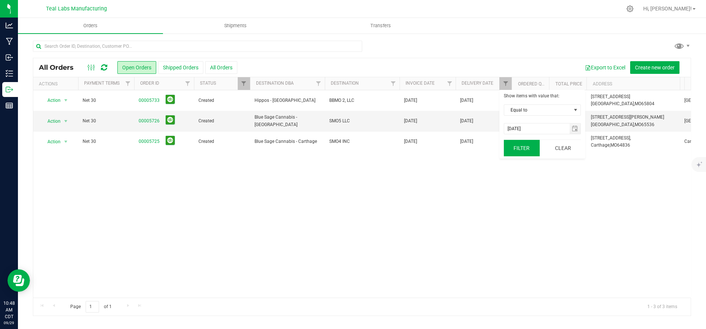
drag, startPoint x: 517, startPoint y: 141, endPoint x: 519, endPoint y: 147, distance: 6.4
click at [518, 143] on button "Filter" at bounding box center [521, 148] width 36 height 16
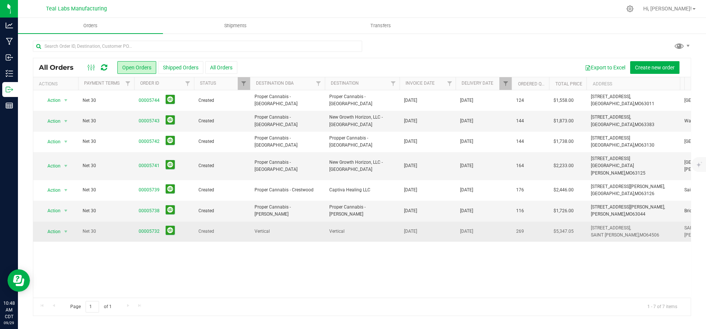
click at [366, 228] on span "Vertical" at bounding box center [362, 231] width 66 height 7
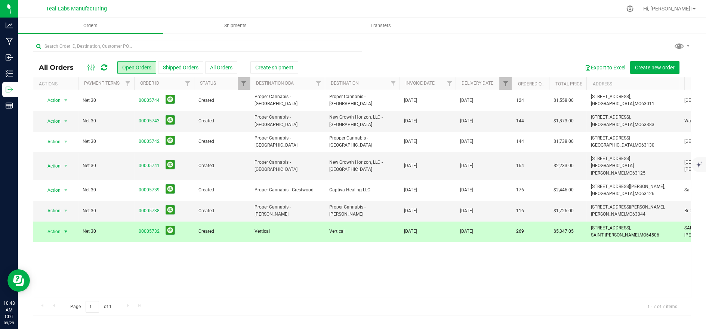
click at [365, 228] on span "Vertical" at bounding box center [362, 231] width 66 height 7
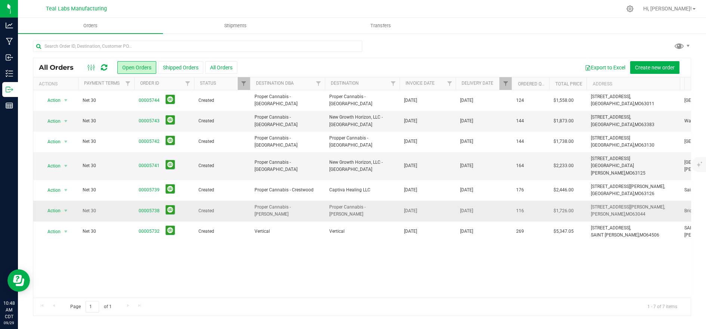
click at [199, 209] on td "Created" at bounding box center [222, 211] width 56 height 21
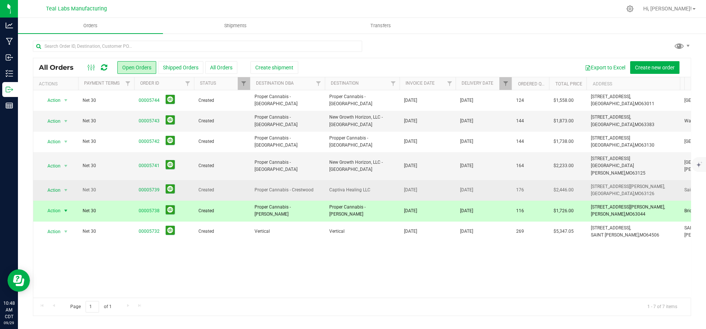
click at [315, 187] on span "Proper Cannabis - Crestwood" at bounding box center [287, 190] width 66 height 7
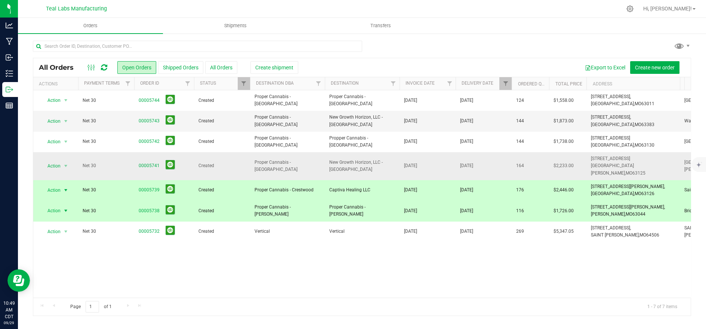
click at [316, 163] on span "Proper Cannabis - [GEOGRAPHIC_DATA]" at bounding box center [287, 166] width 66 height 14
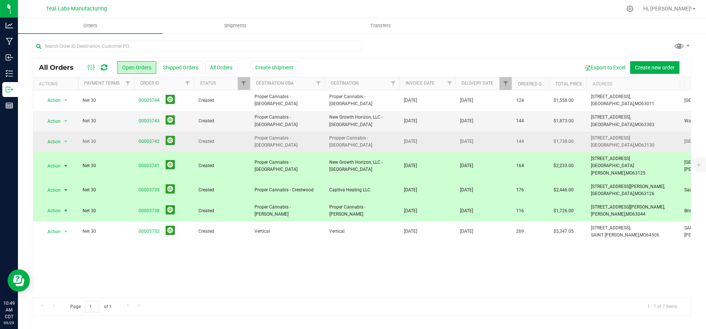
click at [309, 142] on span "Proper Cannabis - [GEOGRAPHIC_DATA]" at bounding box center [287, 142] width 66 height 14
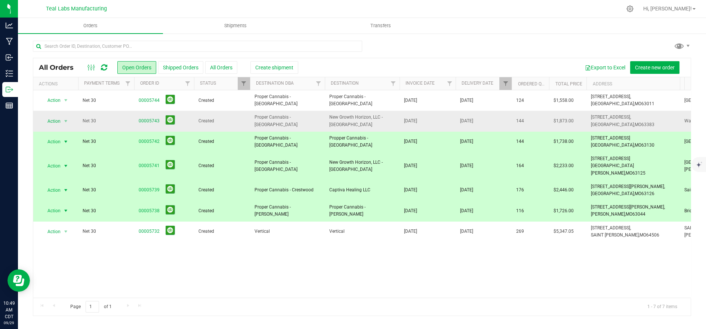
click at [316, 127] on td "Proper Cannabis - [GEOGRAPHIC_DATA]" at bounding box center [287, 121] width 75 height 21
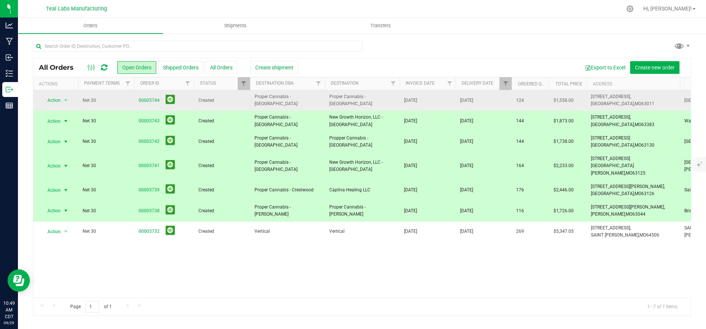
click at [318, 106] on td "Proper Cannabis - [GEOGRAPHIC_DATA]" at bounding box center [287, 100] width 75 height 21
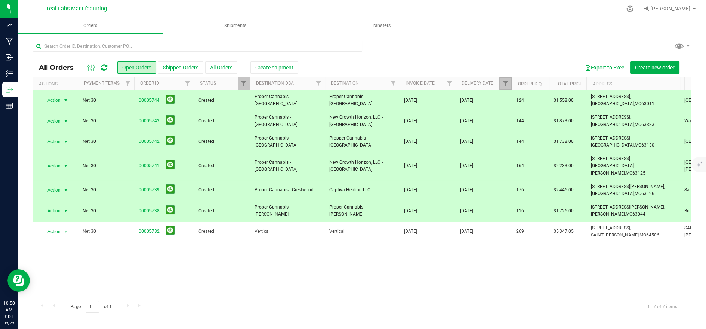
click at [502, 80] on link "Filter" at bounding box center [505, 83] width 12 height 13
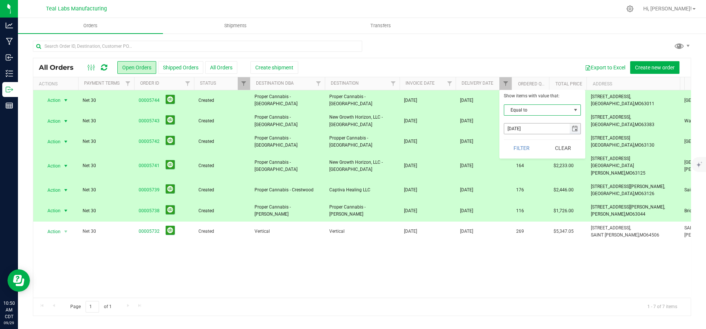
click at [574, 128] on span "select" at bounding box center [574, 129] width 6 height 6
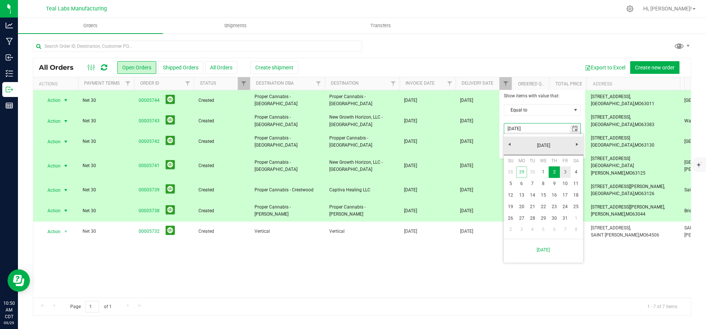
click at [563, 173] on link "3" at bounding box center [565, 173] width 11 height 12
type input "10/3/2025"
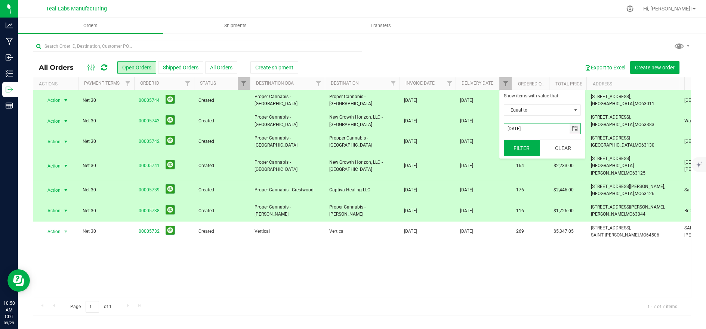
click at [524, 146] on button "Filter" at bounding box center [521, 148] width 36 height 16
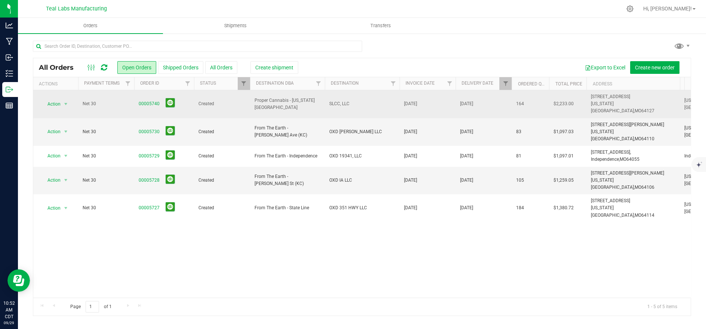
click at [314, 94] on td "Proper Cannabis - [US_STATE][GEOGRAPHIC_DATA]" at bounding box center [287, 104] width 75 height 28
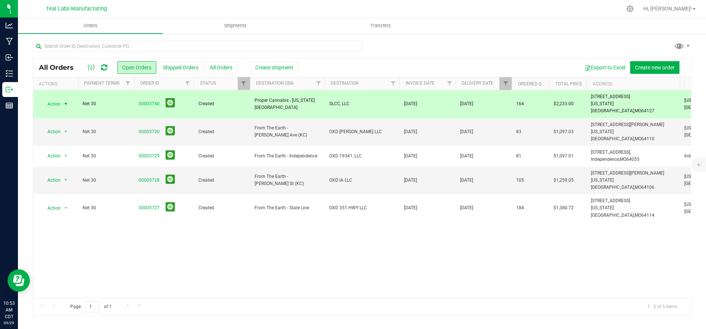
click at [333, 103] on span "SLCC, LLC" at bounding box center [362, 103] width 66 height 7
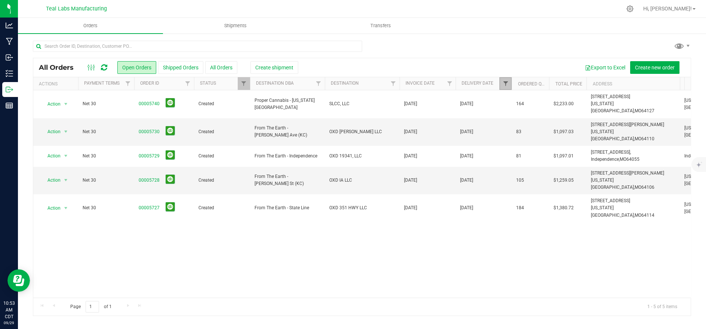
click at [505, 82] on span "Filter" at bounding box center [505, 84] width 6 height 6
click at [570, 150] on button "Clear" at bounding box center [563, 148] width 36 height 16
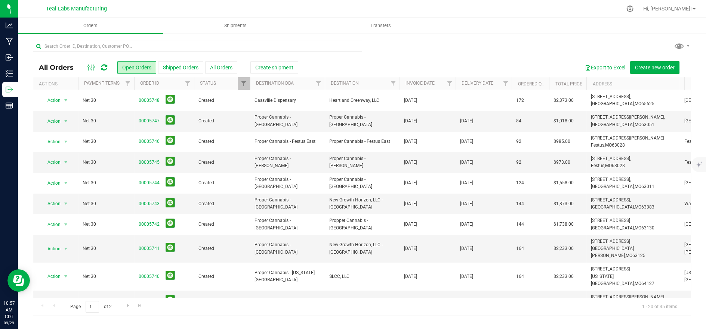
click at [167, 4] on div at bounding box center [377, 8] width 487 height 15
click at [92, 43] on input "text" at bounding box center [197, 46] width 329 height 11
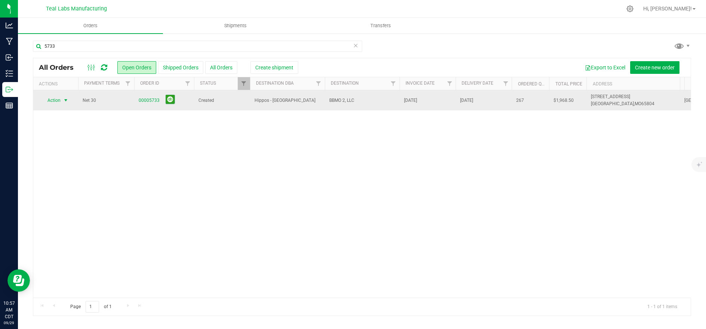
click at [56, 100] on span "Action" at bounding box center [51, 100] width 20 height 10
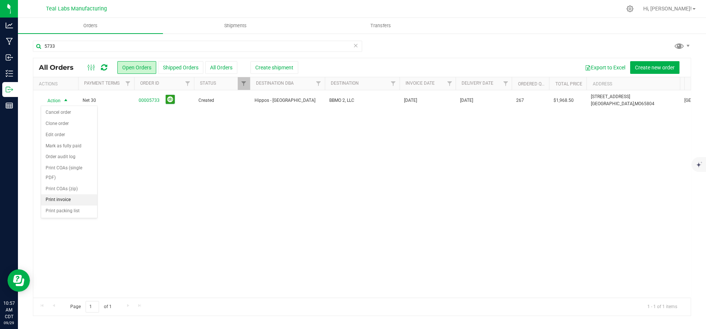
click at [62, 195] on li "Print invoice" at bounding box center [69, 200] width 56 height 11
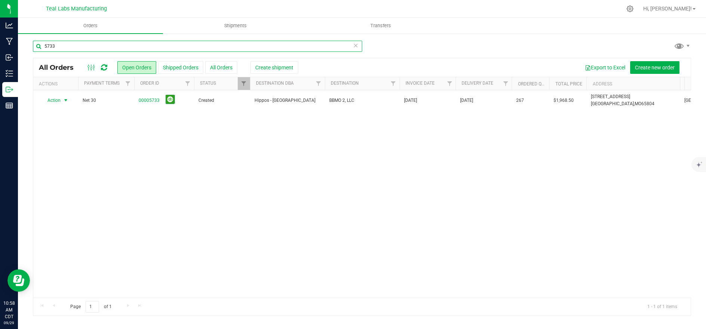
click at [130, 49] on input "5733" at bounding box center [197, 46] width 329 height 11
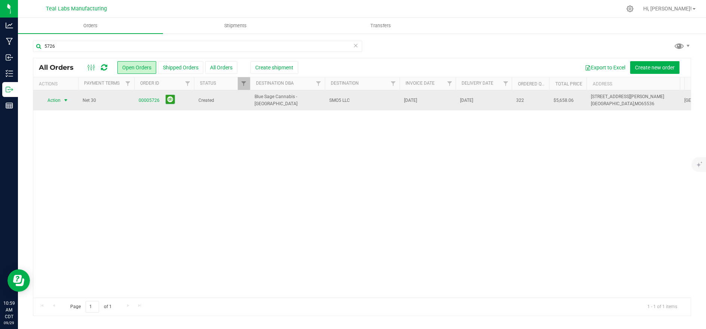
click at [53, 102] on span "Action" at bounding box center [51, 100] width 20 height 10
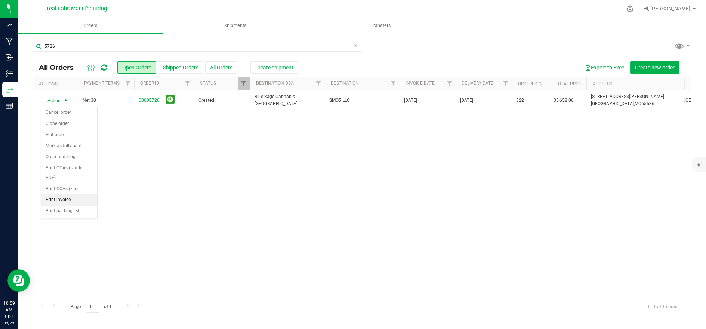
click at [54, 195] on li "Print invoice" at bounding box center [69, 200] width 56 height 11
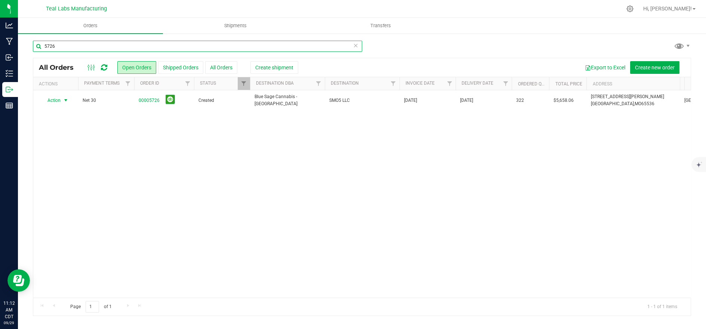
click at [154, 50] on input "5726" at bounding box center [197, 46] width 329 height 11
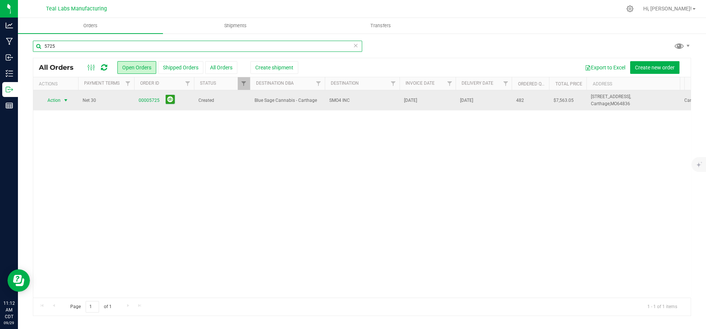
type input "5725"
click at [60, 100] on span "Action" at bounding box center [51, 100] width 20 height 10
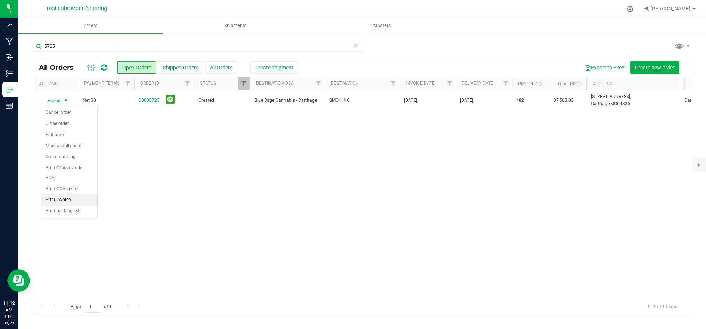
click at [59, 195] on li "Print invoice" at bounding box center [69, 200] width 56 height 11
